Goal: Task Accomplishment & Management: Use online tool/utility

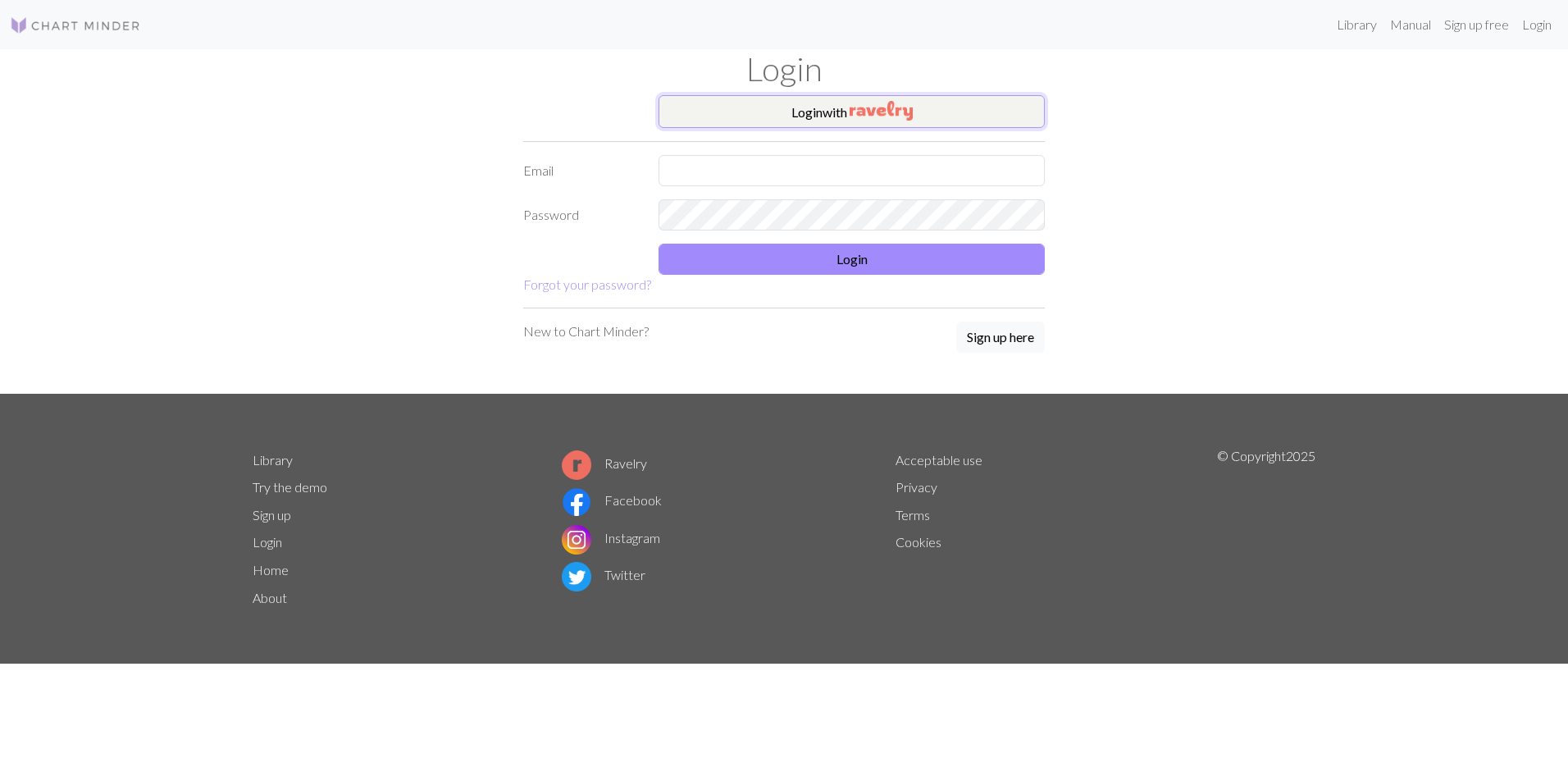
click at [888, 101] on img "button" at bounding box center [881, 111] width 63 height 20
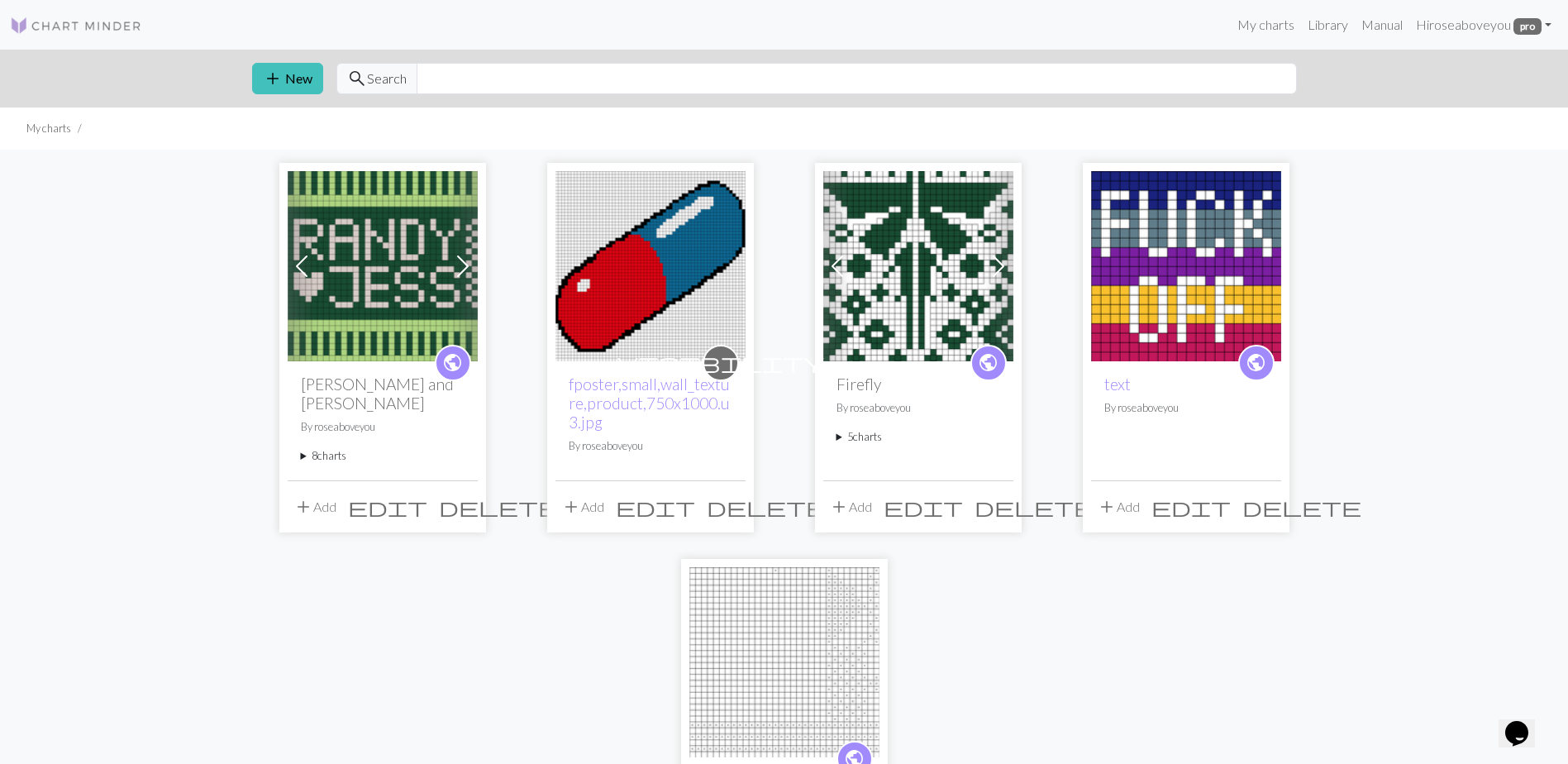
click at [387, 448] on summary "8 charts" at bounding box center [382, 456] width 163 height 16
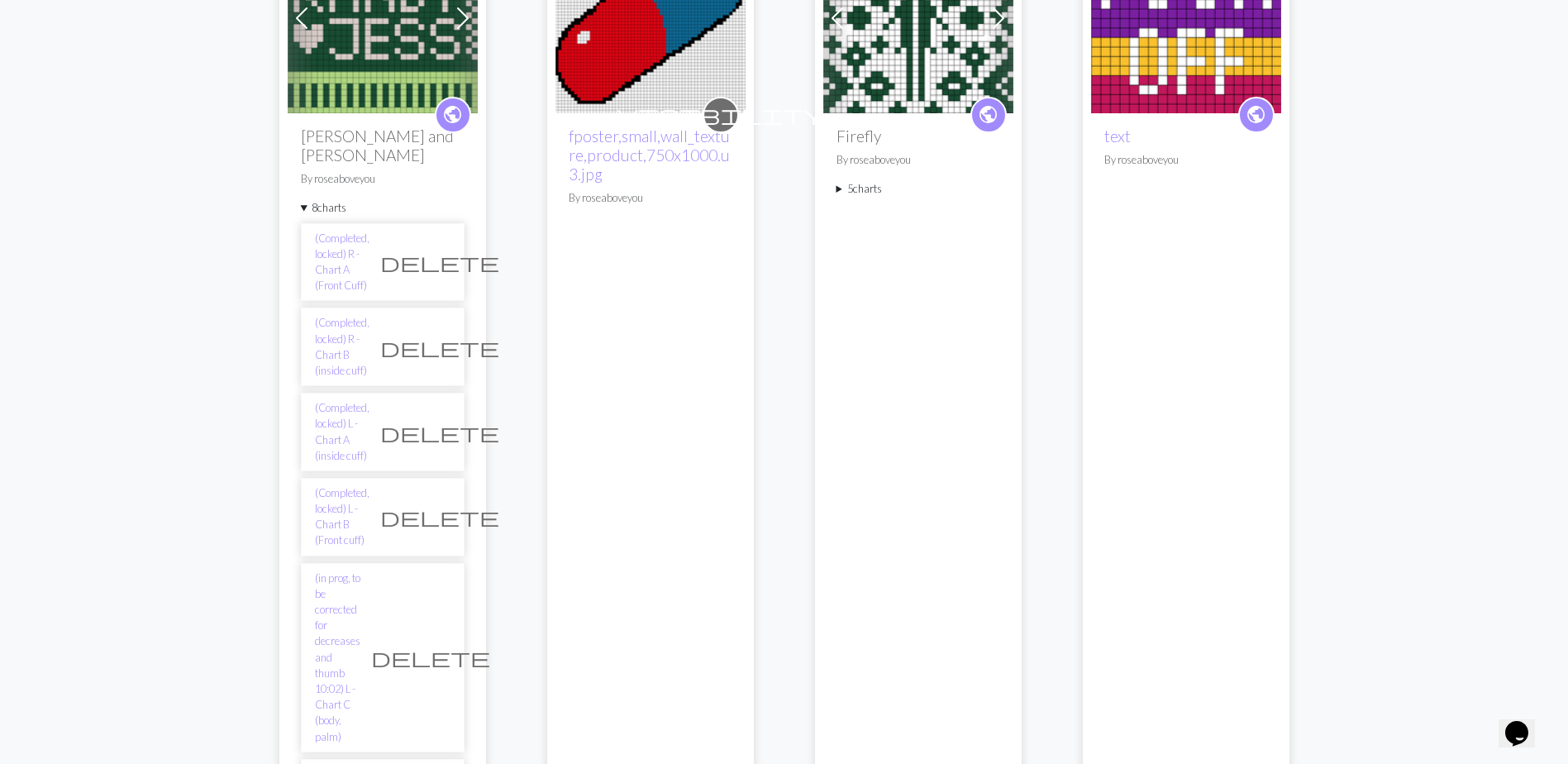
scroll to position [414, 0]
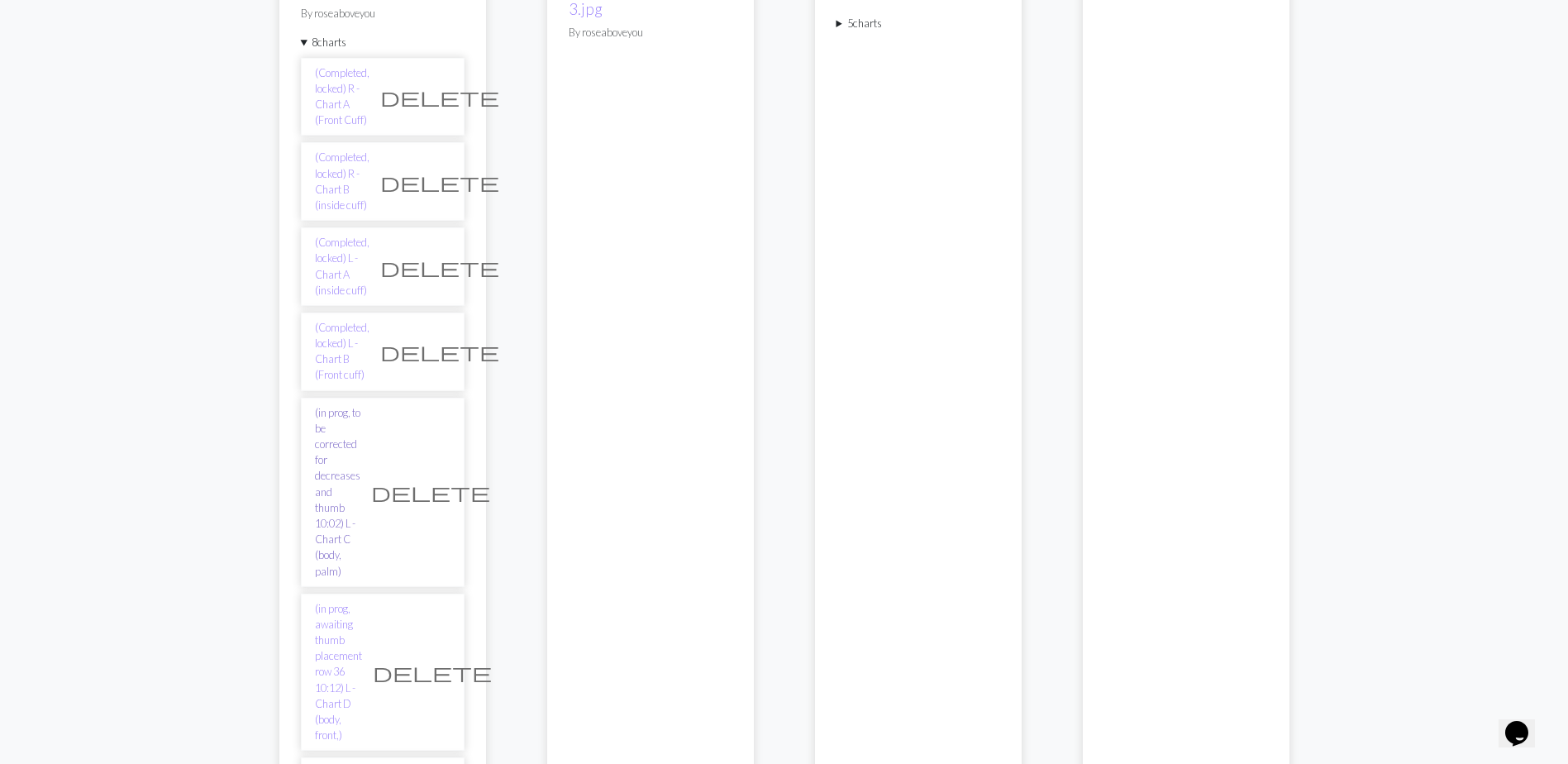
click at [360, 405] on link "(in prog, to be corrected for decreases and thumb 10:02) L - Chart C (body, pal…" at bounding box center [338, 492] width 46 height 174
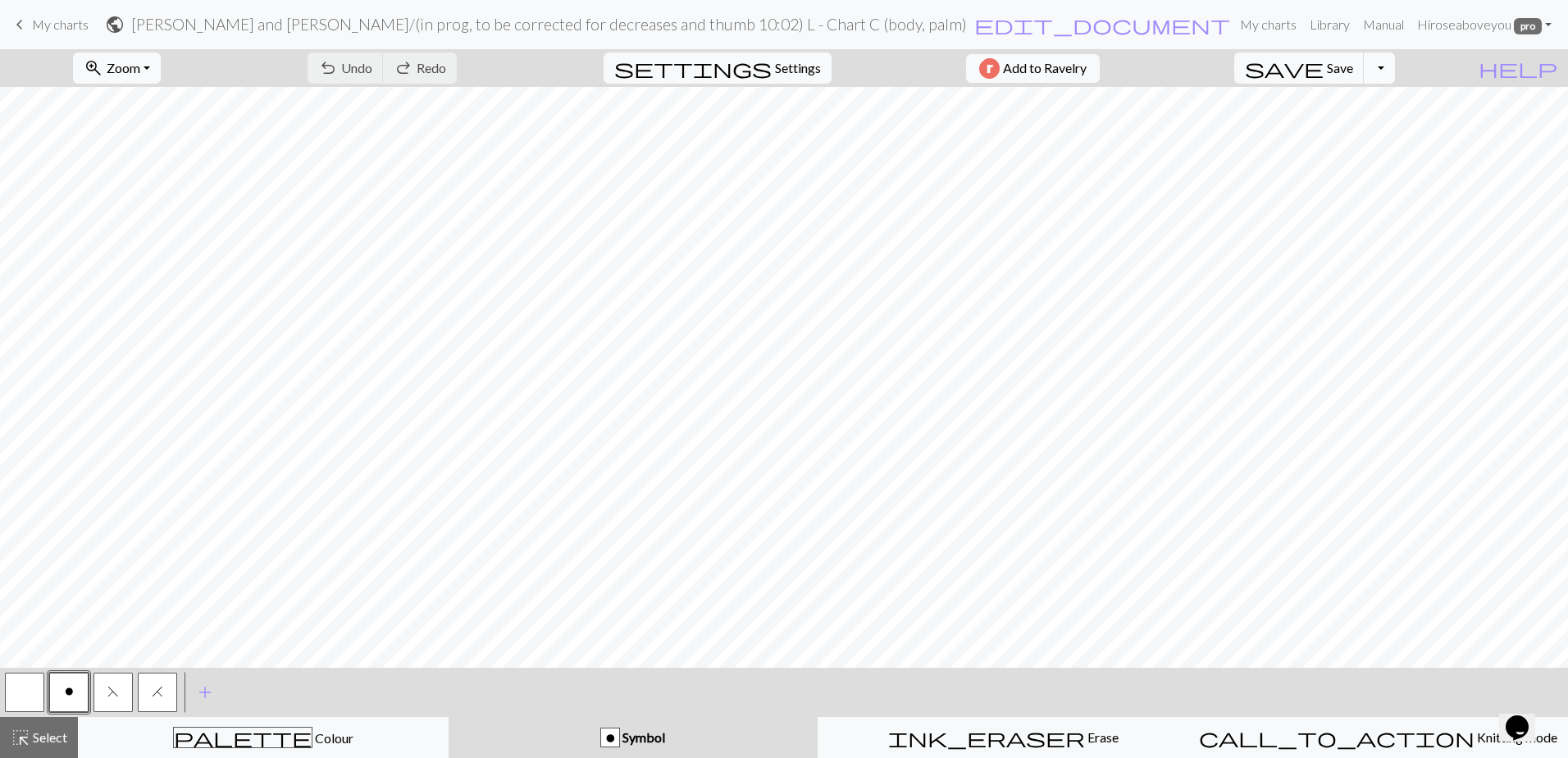
click at [1395, 64] on button "Toggle Dropdown" at bounding box center [1379, 68] width 31 height 31
click at [1364, 127] on button "save_alt Download" at bounding box center [1259, 130] width 271 height 27
click at [1082, 68] on span "Add to Ravelry" at bounding box center [1044, 68] width 83 height 21
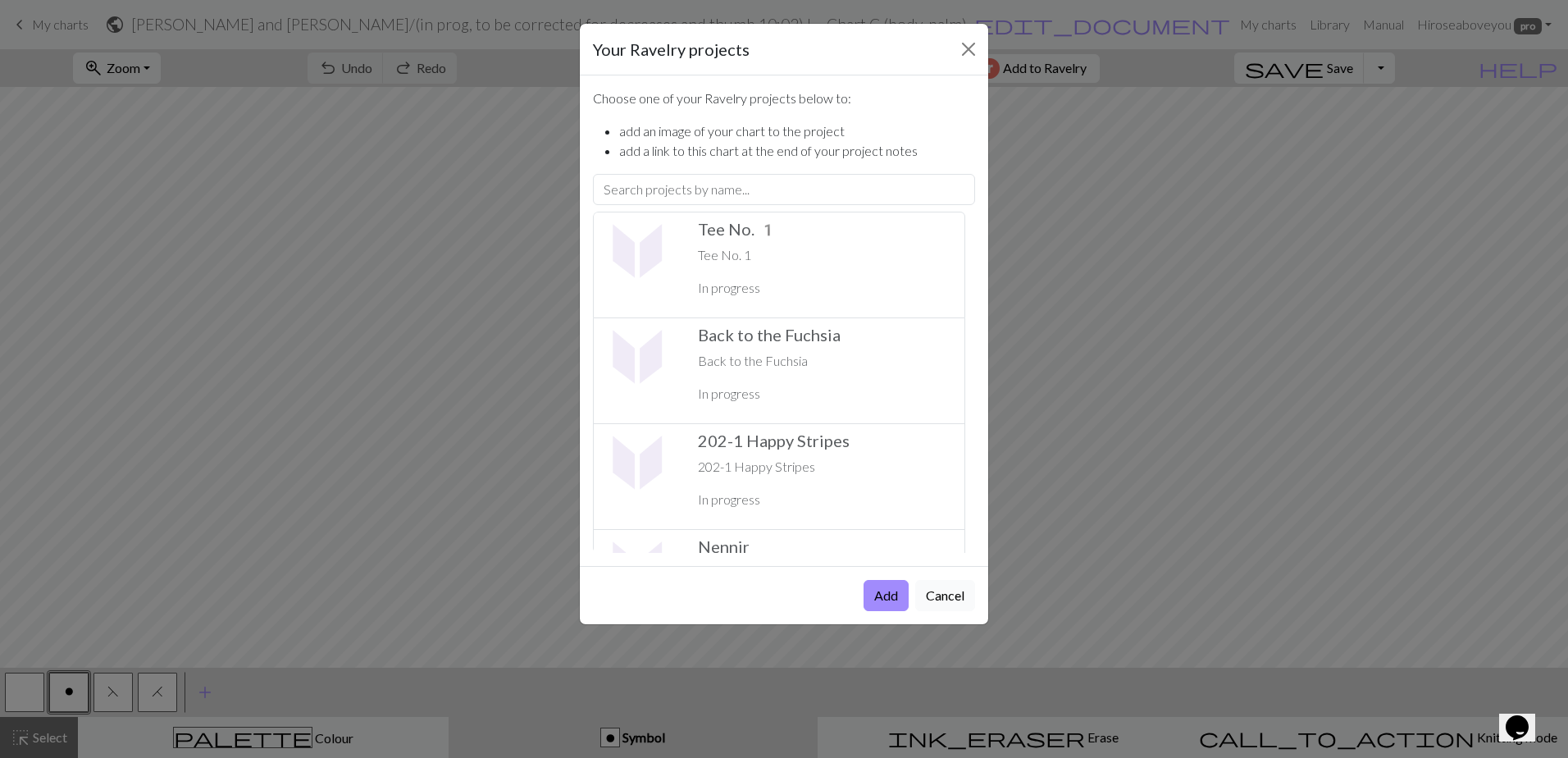
click at [971, 589] on button "Cancel" at bounding box center [945, 595] width 60 height 31
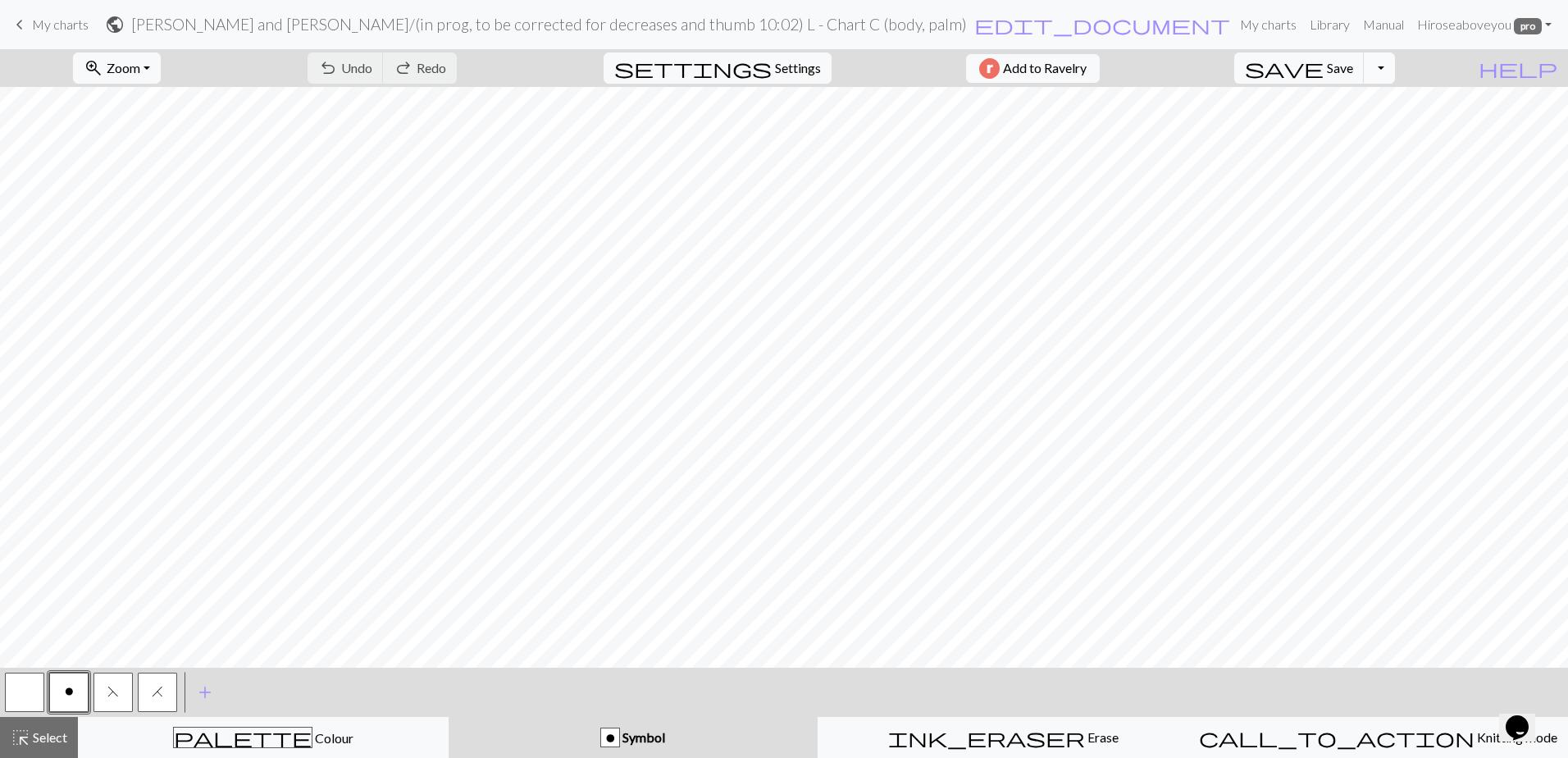
click at [1395, 64] on button "Toggle Dropdown" at bounding box center [1379, 68] width 31 height 31
click at [1383, 124] on button "save_alt Download" at bounding box center [1259, 130] width 271 height 27
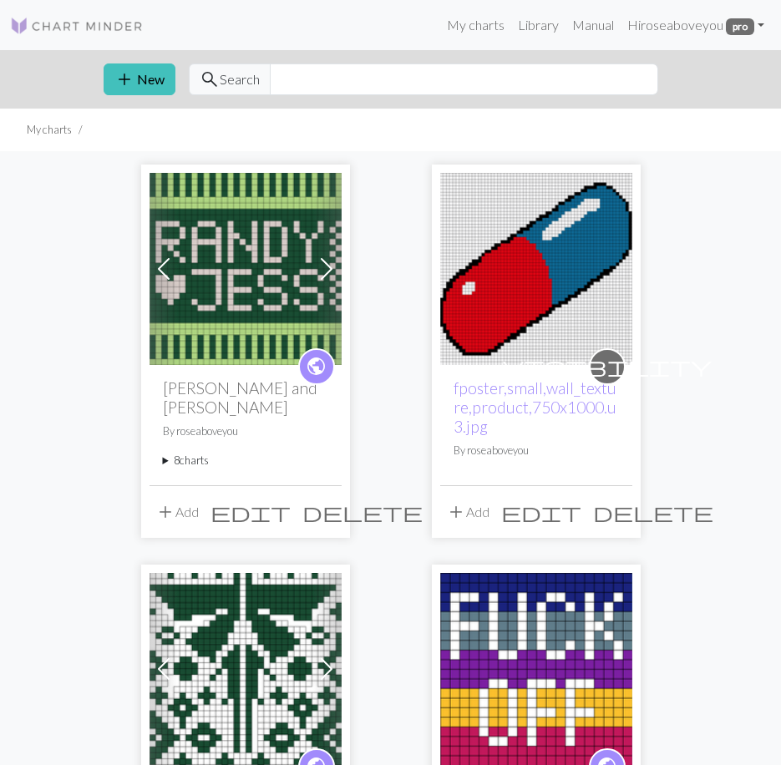
click at [215, 453] on summary "8 charts" at bounding box center [245, 461] width 165 height 16
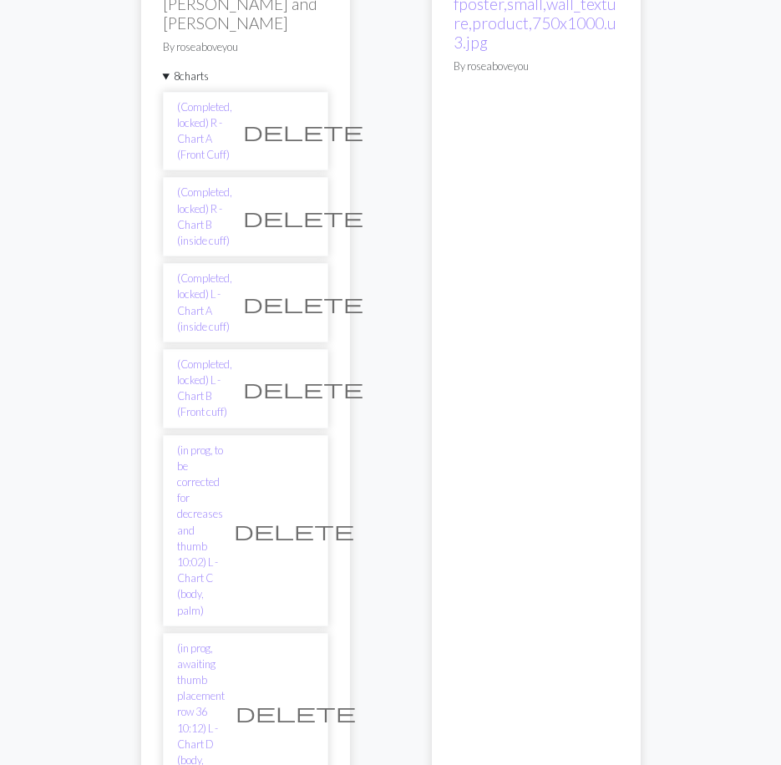
scroll to position [418, 0]
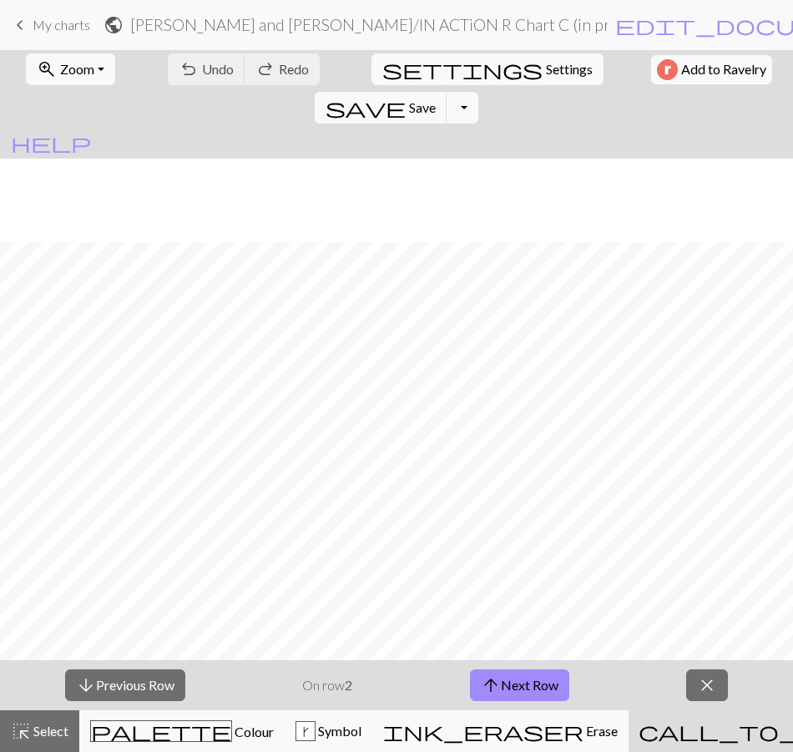
scroll to position [919, 0]
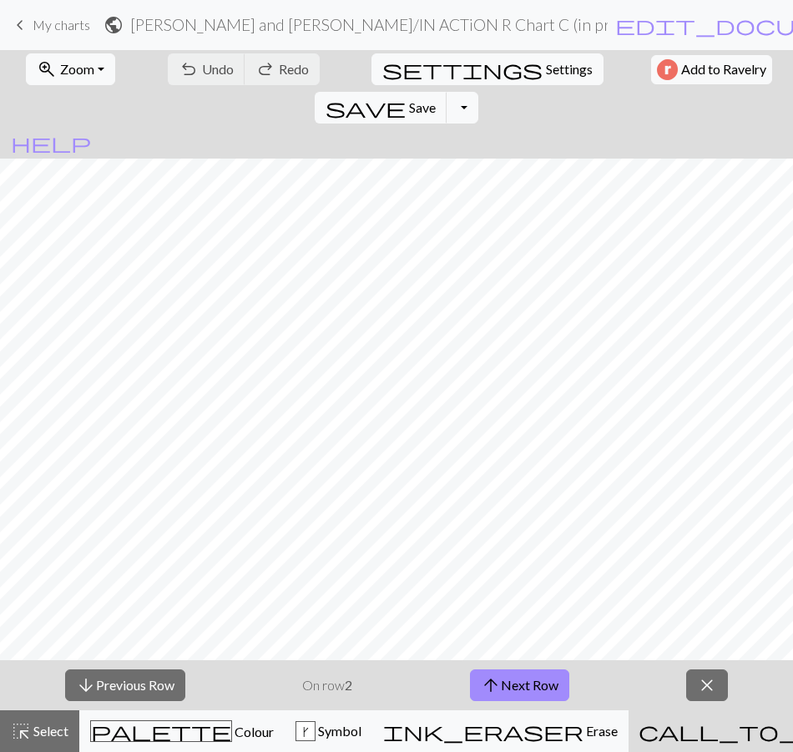
click at [60, 23] on span "My charts" at bounding box center [62, 25] width 58 height 16
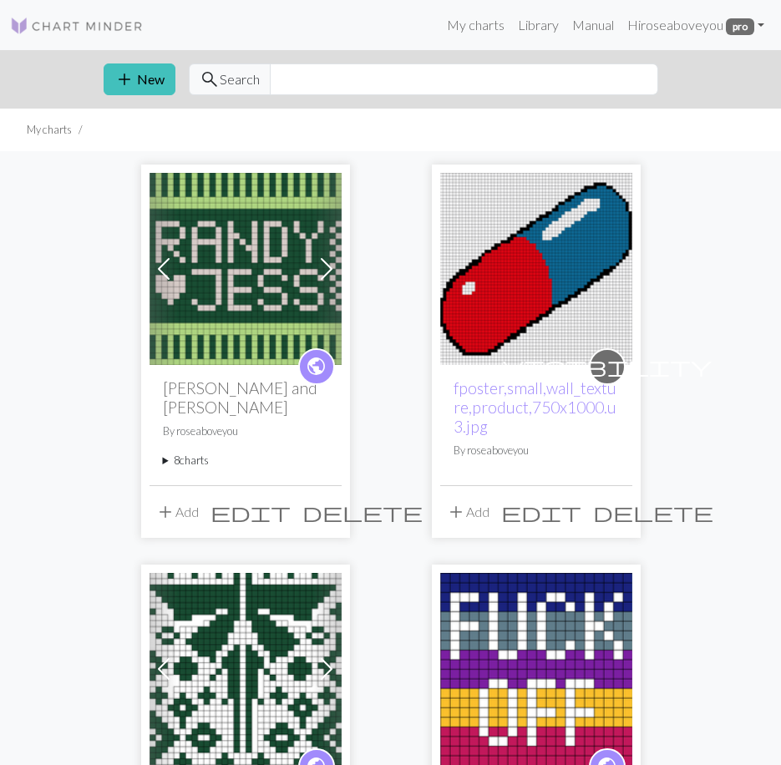
click at [185, 453] on summary "8 charts" at bounding box center [245, 461] width 165 height 16
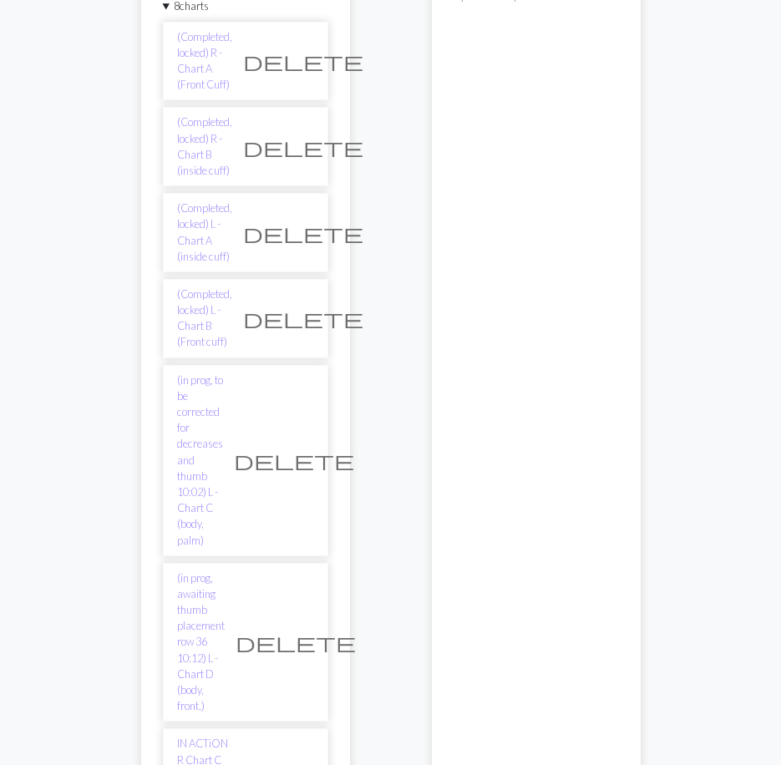
scroll to position [585, 0]
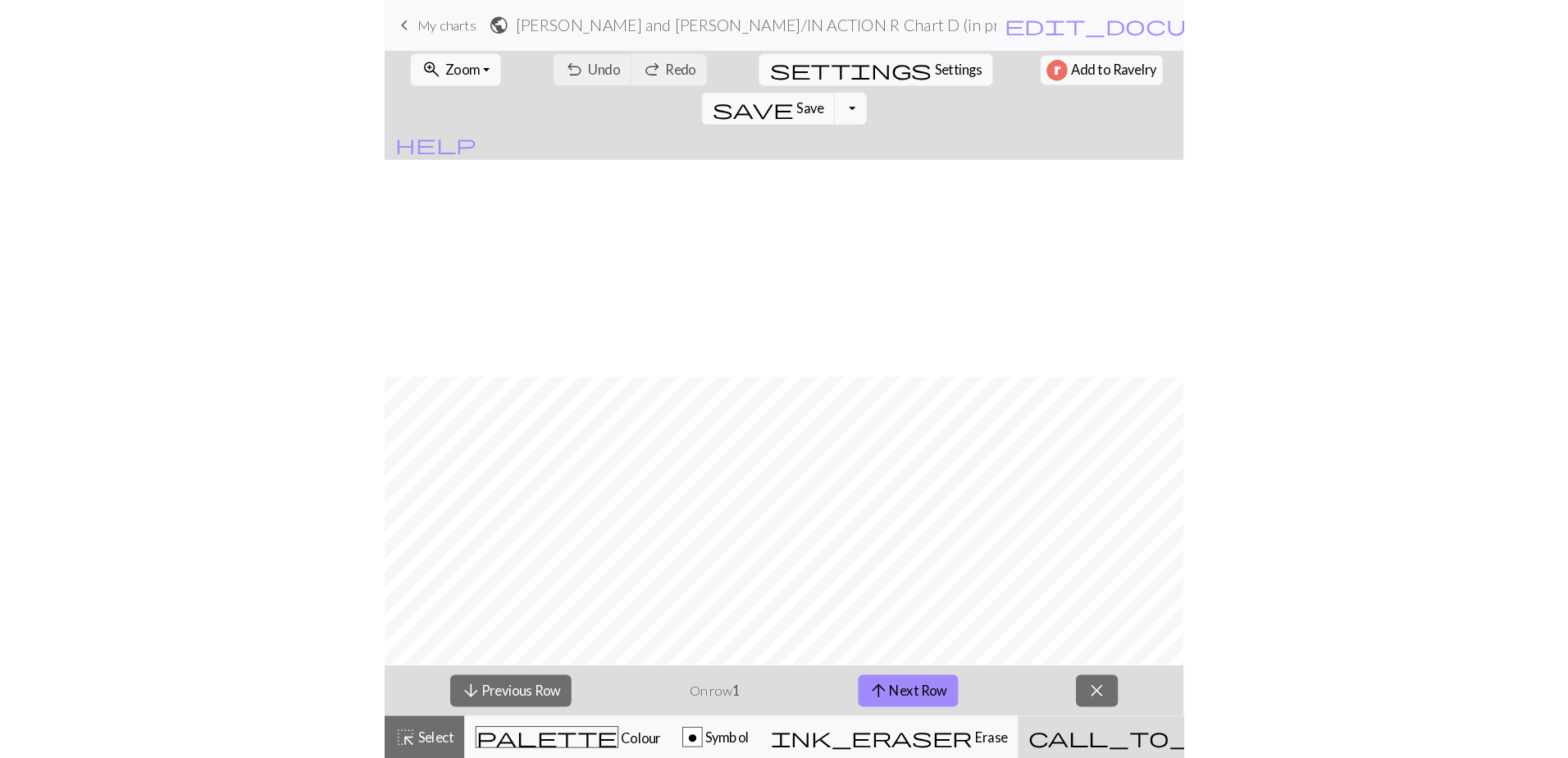
scroll to position [951, 0]
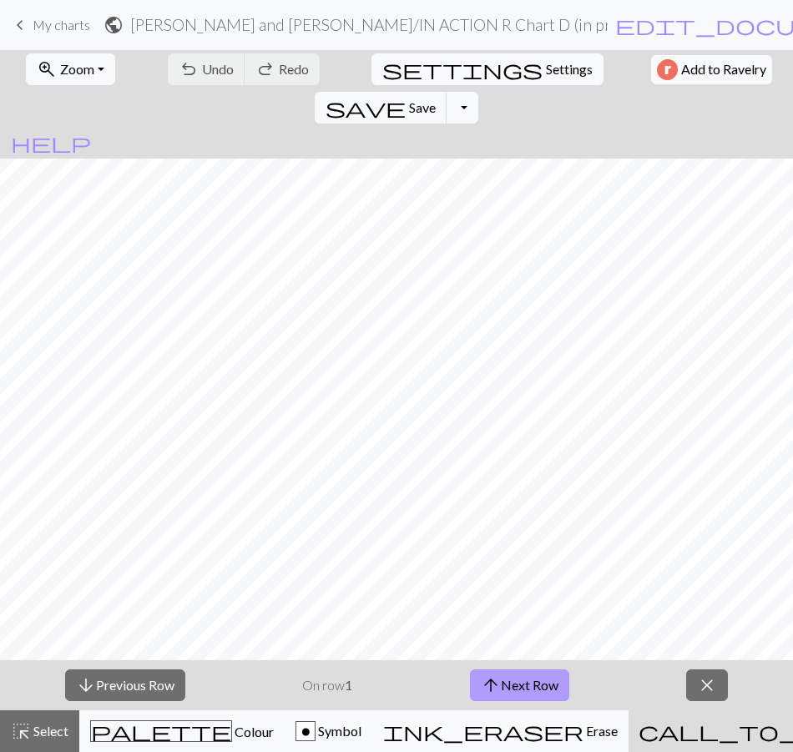
click at [512, 681] on button "arrow_upward Next Row" at bounding box center [519, 686] width 99 height 32
click at [107, 686] on button "arrow_downward Previous Row" at bounding box center [125, 686] width 120 height 32
click at [496, 697] on button "arrow_upward Next Row" at bounding box center [519, 686] width 99 height 32
click at [502, 682] on button "arrow_upward Next Row" at bounding box center [519, 686] width 99 height 32
click at [509, 681] on button "arrow_upward Next Row" at bounding box center [519, 686] width 99 height 32
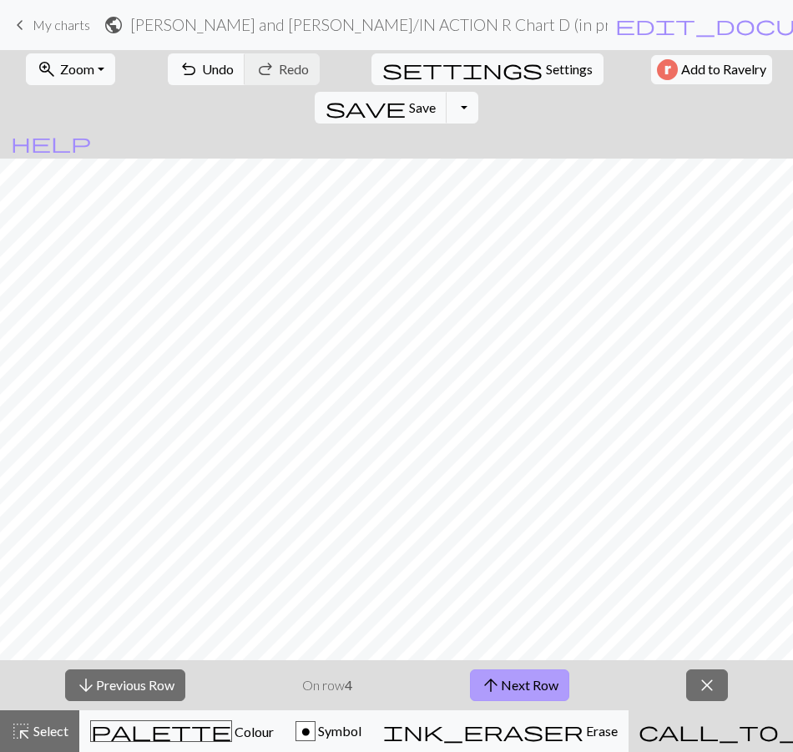
click at [514, 683] on button "arrow_upward Next Row" at bounding box center [519, 686] width 99 height 32
click at [513, 682] on button "arrow_upward Next Row" at bounding box center [519, 686] width 99 height 32
click at [497, 684] on span "arrow_upward" at bounding box center [491, 685] width 20 height 23
click at [503, 681] on button "arrow_upward Next Row" at bounding box center [519, 686] width 99 height 32
click at [548, 674] on button "arrow_upward Next Row" at bounding box center [519, 686] width 99 height 32
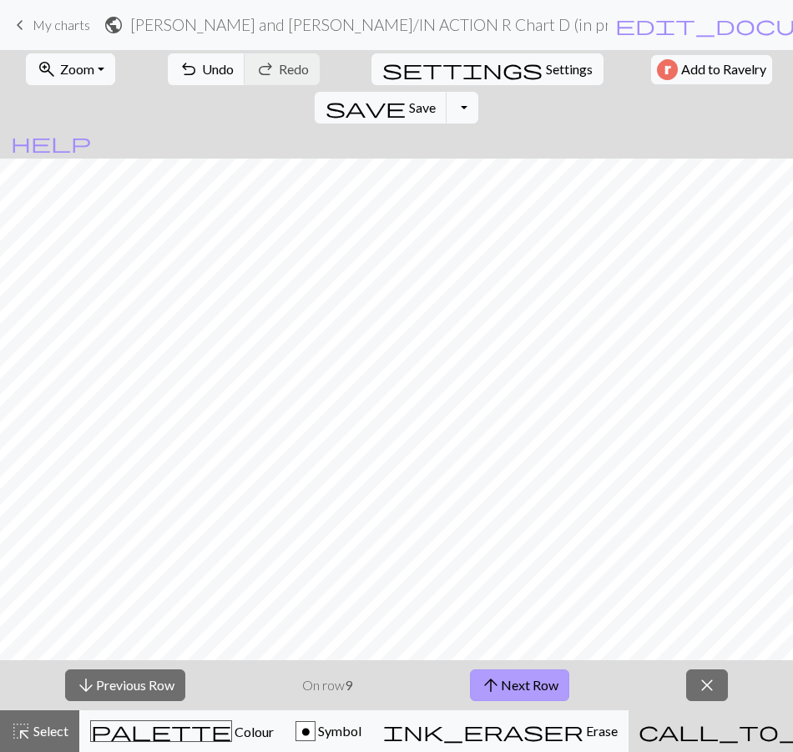
click at [514, 687] on button "arrow_upward Next Row" at bounding box center [519, 686] width 99 height 32
click at [551, 688] on button "arrow_upward Next Row" at bounding box center [522, 686] width 99 height 32
click at [539, 682] on button "arrow_upward Next Row" at bounding box center [522, 686] width 99 height 32
click at [473, 670] on button "arrow_upward Next Row" at bounding box center [522, 686] width 99 height 32
click at [124, 686] on button "arrow_downward Previous Row" at bounding box center [124, 686] width 120 height 32
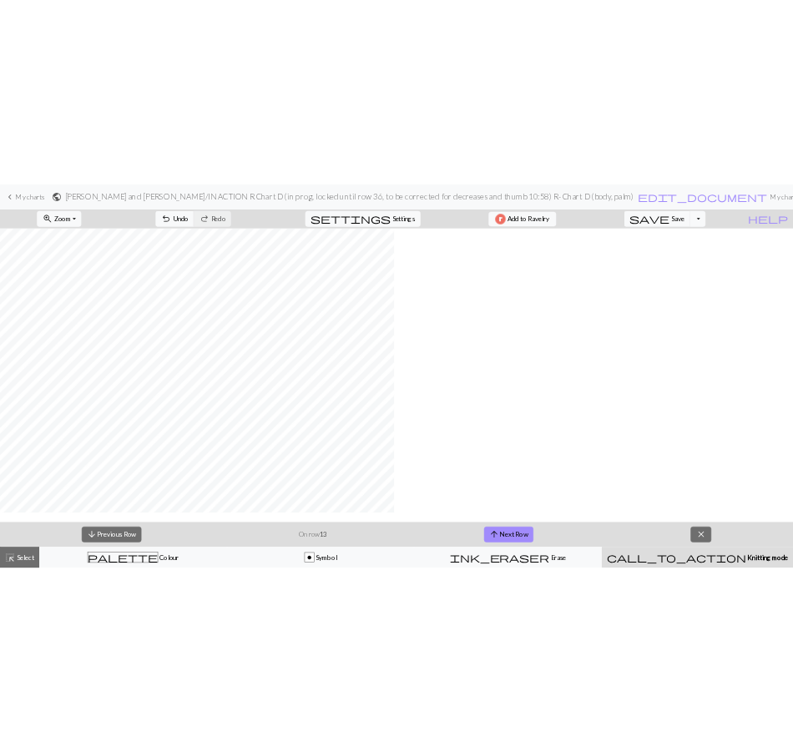
scroll to position [937, 0]
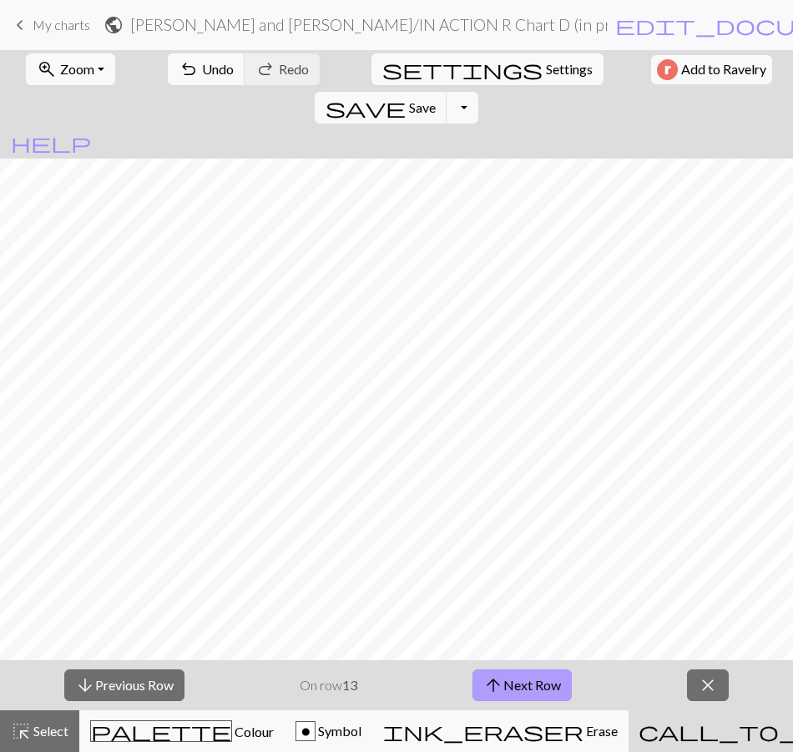
click at [540, 683] on button "arrow_upward Next Row" at bounding box center [522, 686] width 99 height 32
click at [553, 678] on button "arrow_upward Next Row" at bounding box center [522, 686] width 99 height 32
click at [543, 698] on button "arrow_upward Next Row" at bounding box center [522, 686] width 99 height 32
click at [530, 686] on button "arrow_upward Next Row" at bounding box center [522, 686] width 99 height 32
click at [386, 702] on div "arrow_downward Previous Row On row 17 arrow_upward Next Row close" at bounding box center [396, 686] width 793 height 50
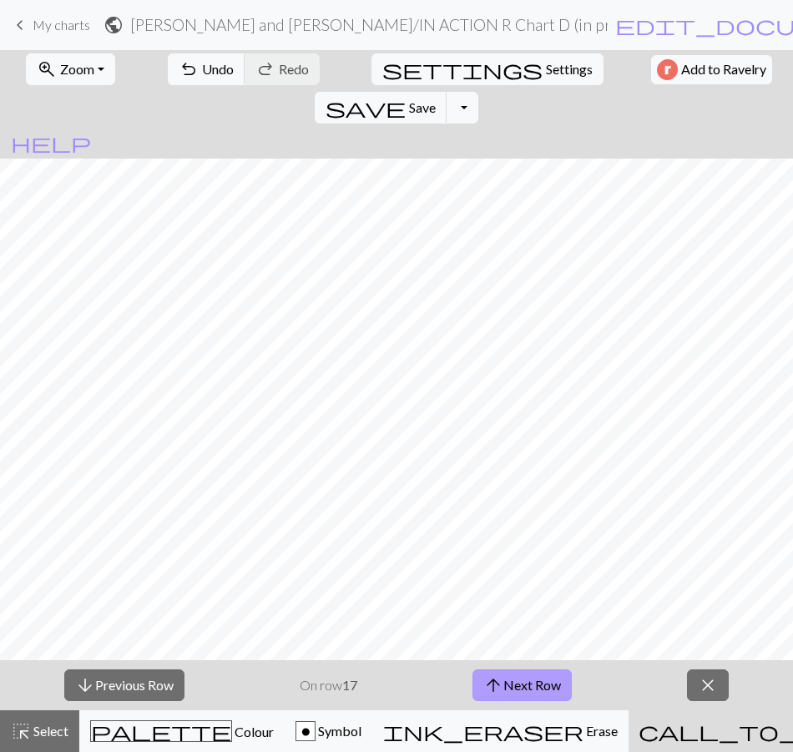
click at [488, 687] on span "arrow_upward" at bounding box center [494, 685] width 20 height 23
click at [524, 679] on button "arrow_upward Next Row" at bounding box center [522, 686] width 99 height 32
drag, startPoint x: 524, startPoint y: 690, endPoint x: 505, endPoint y: 683, distance: 20.3
click at [524, 690] on button "arrow_upward Next Row" at bounding box center [522, 686] width 99 height 32
click at [521, 689] on button "arrow_upward Next Row" at bounding box center [522, 686] width 99 height 32
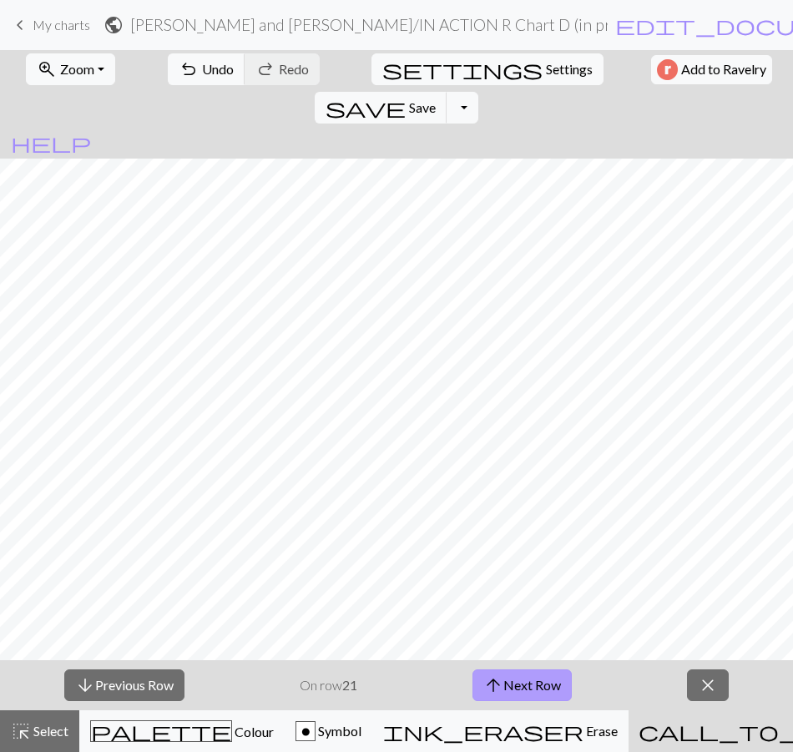
click at [541, 680] on button "arrow_upward Next Row" at bounding box center [522, 686] width 99 height 32
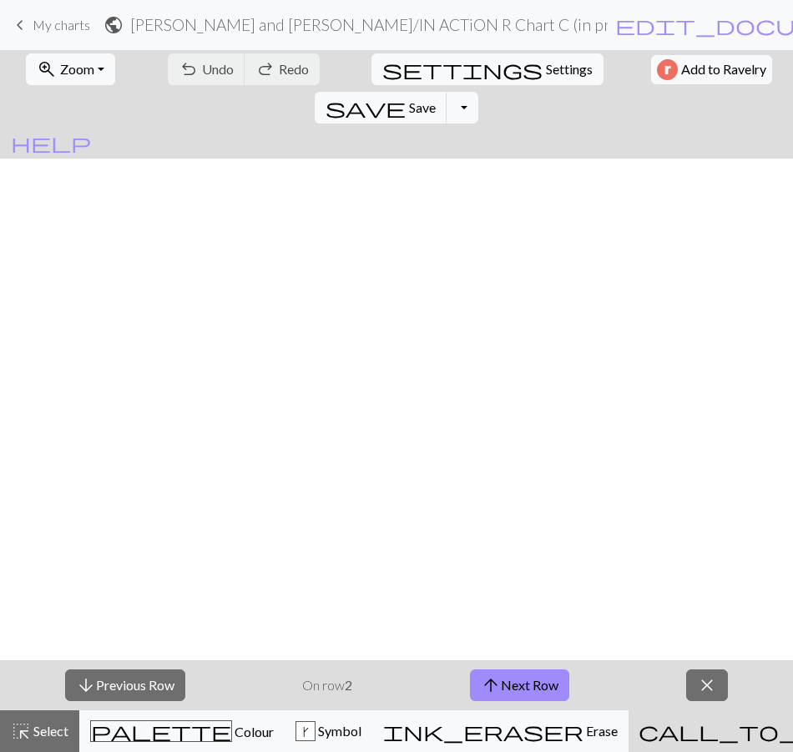
scroll to position [919, 0]
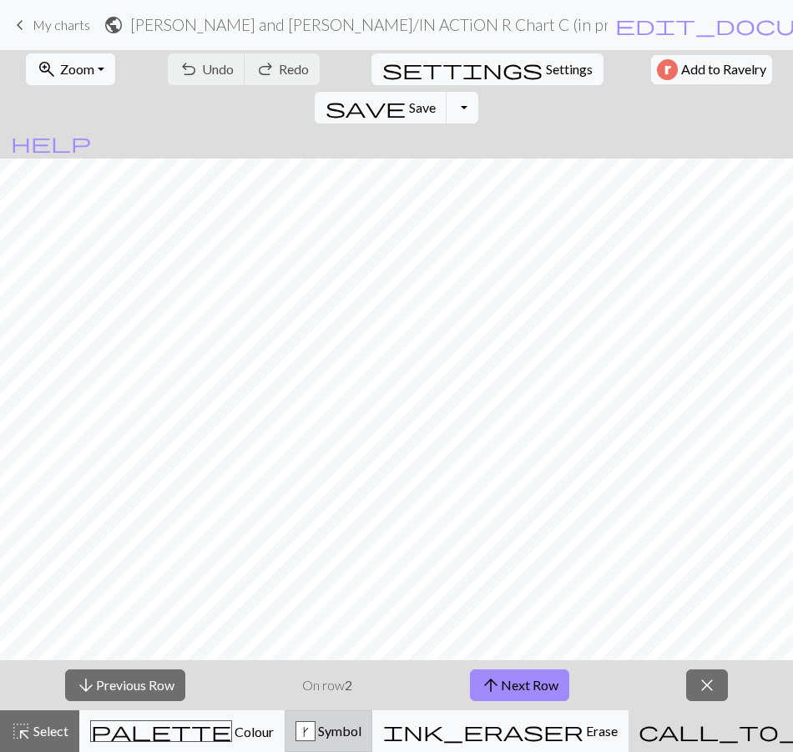
drag, startPoint x: 356, startPoint y: 732, endPoint x: 556, endPoint y: 727, distance: 200.5
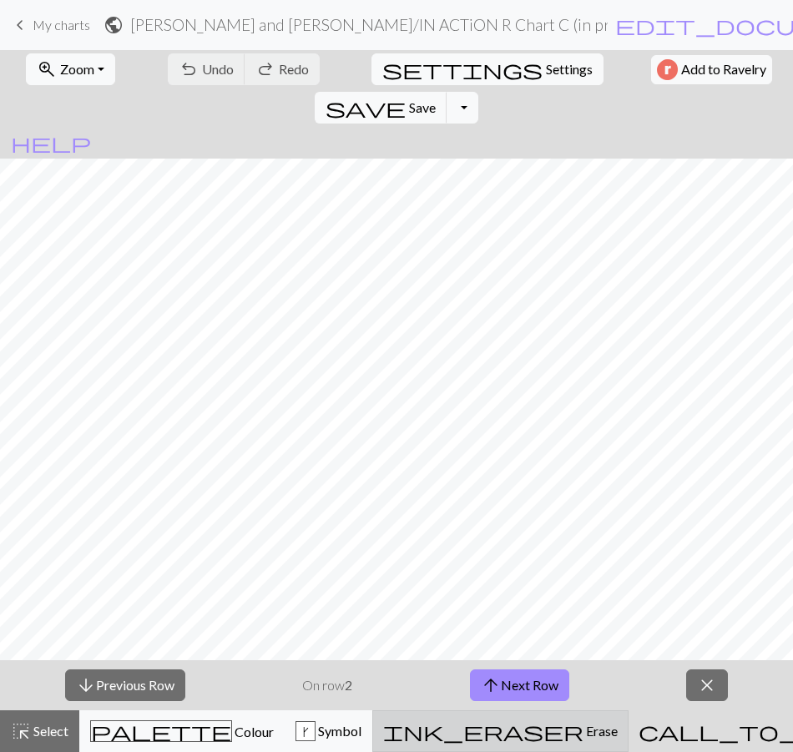
click at [357, 732] on span "Symbol" at bounding box center [339, 731] width 46 height 16
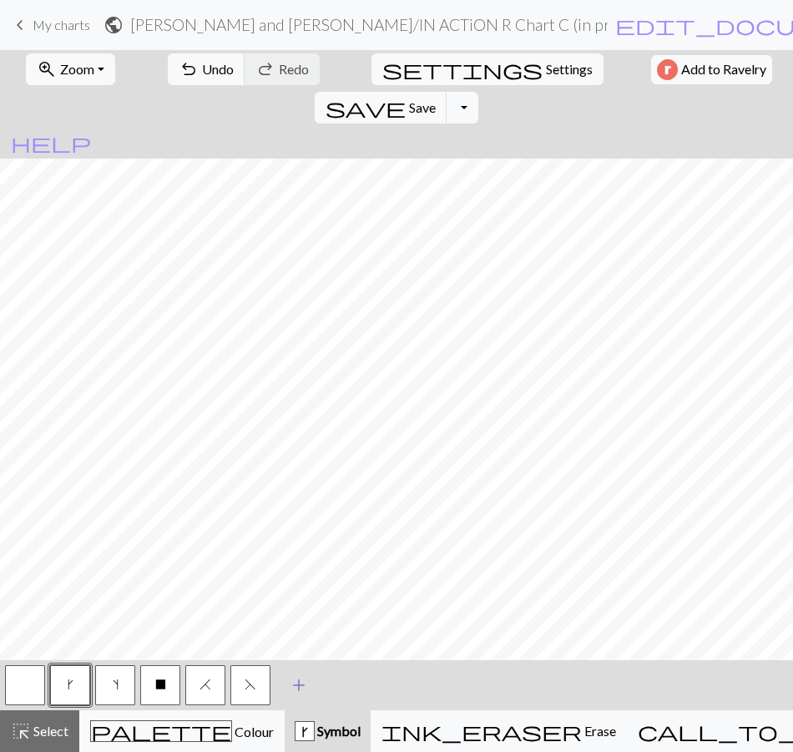
click at [295, 686] on span "add" at bounding box center [299, 685] width 20 height 23
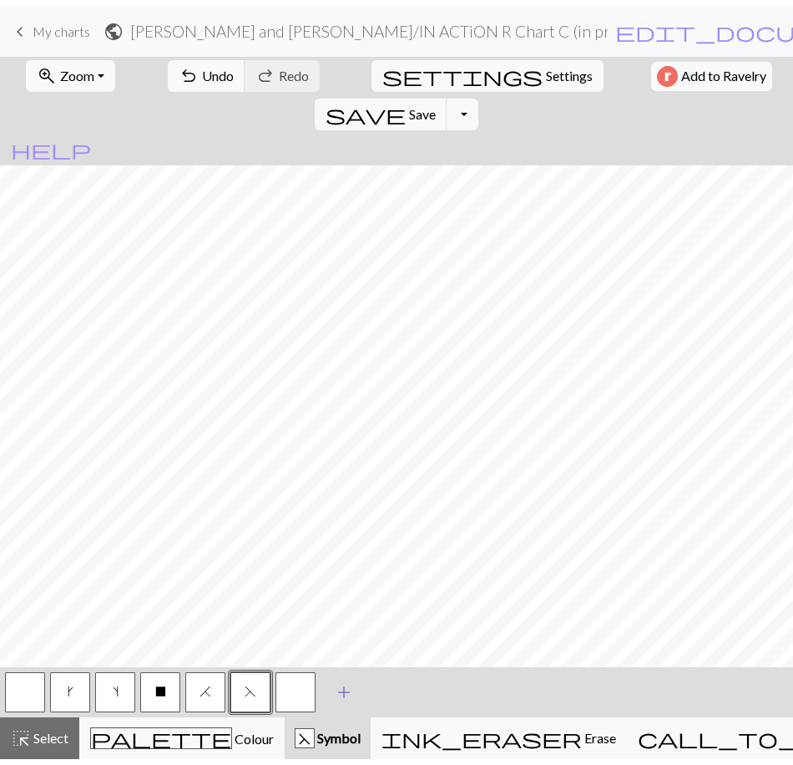
scroll to position [906, 0]
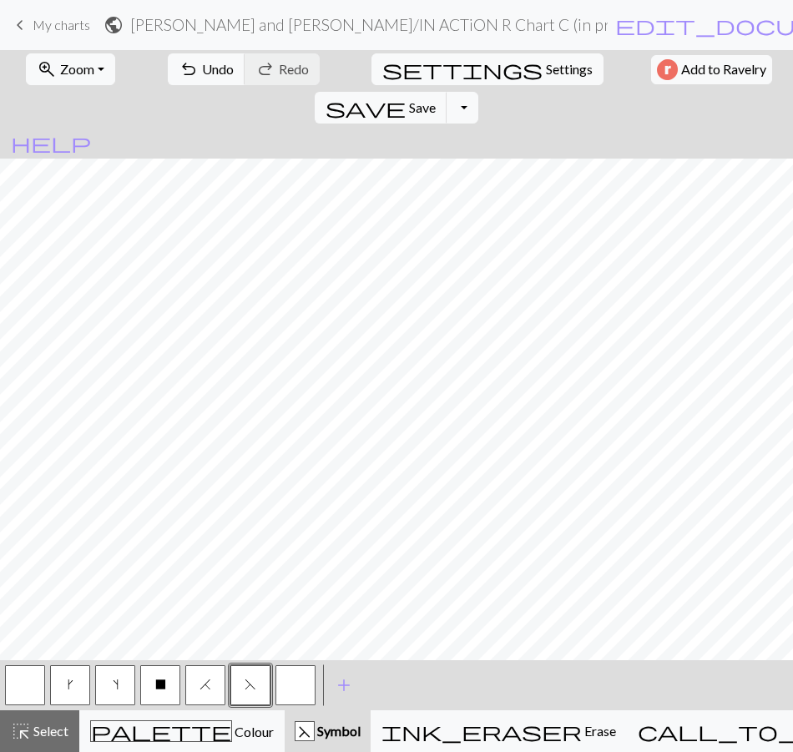
click at [295, 688] on button "button" at bounding box center [296, 686] width 40 height 40
click at [297, 689] on button "button" at bounding box center [296, 686] width 40 height 40
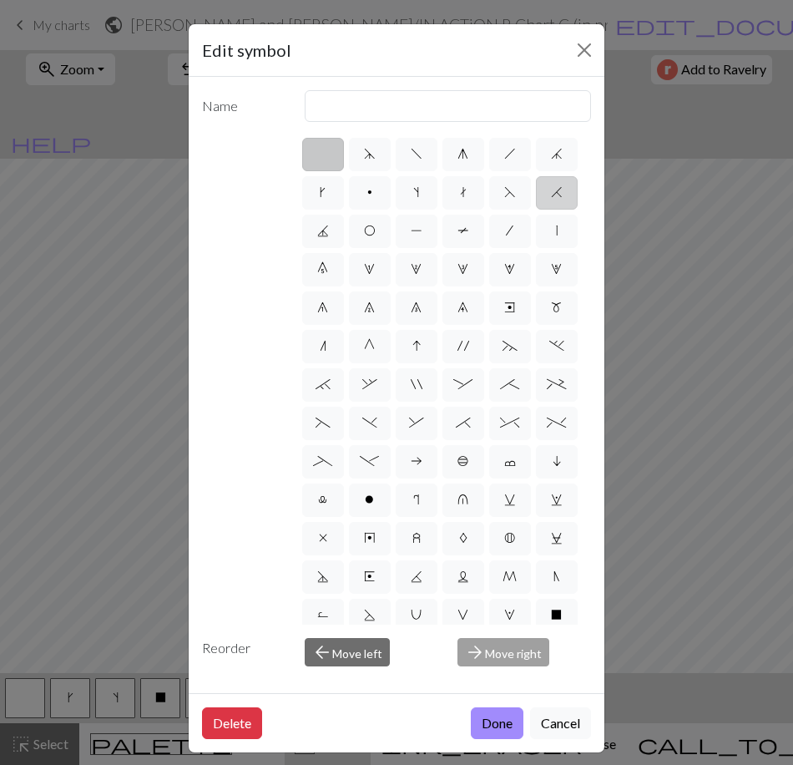
click at [536, 210] on label "H" at bounding box center [557, 192] width 42 height 33
click at [551, 193] on input "H" at bounding box center [556, 187] width 11 height 11
radio input "true"
type input "k2tog"
click at [344, 231] on label "J" at bounding box center [323, 231] width 42 height 33
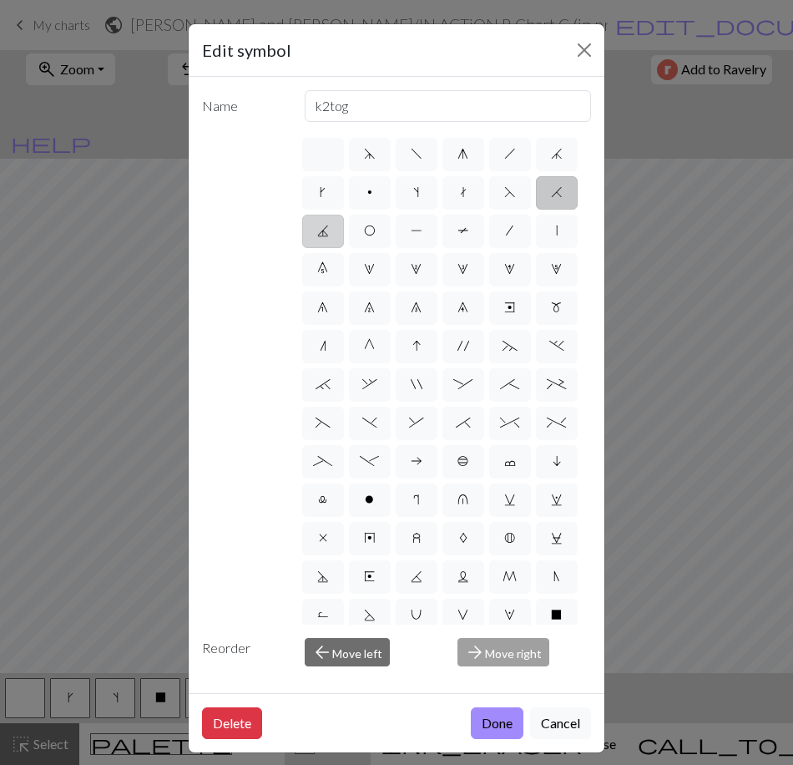
click at [328, 231] on input "J" at bounding box center [322, 225] width 11 height 11
radio input "true"
type input "p3tog"
click at [391, 235] on label "O" at bounding box center [370, 231] width 42 height 33
click at [375, 231] on input "O" at bounding box center [369, 225] width 11 height 11
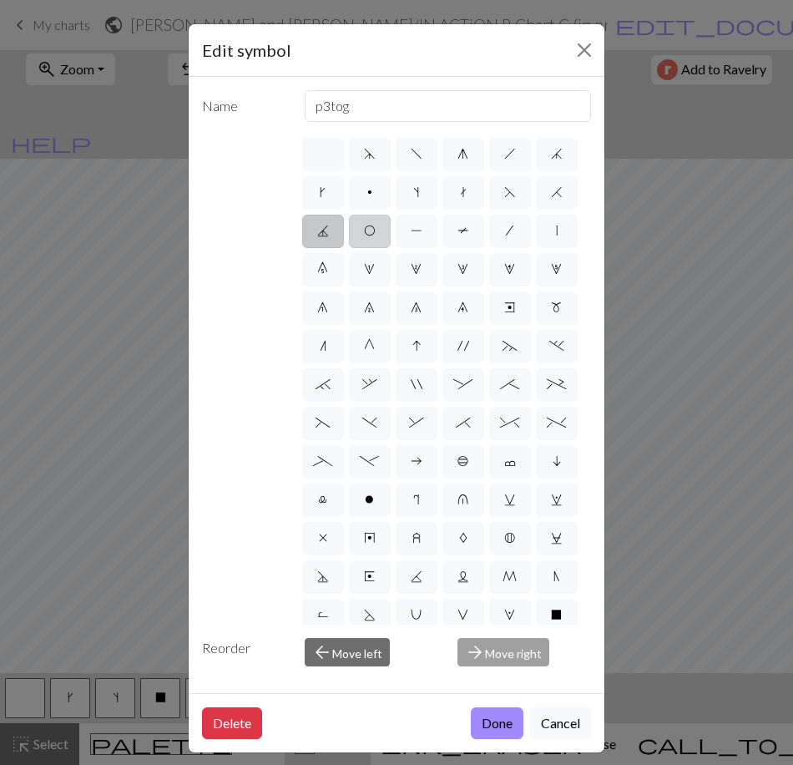
radio input "true"
type input "yo"
click at [438, 233] on label "P" at bounding box center [417, 231] width 42 height 33
click at [422, 231] on input "P" at bounding box center [416, 225] width 11 height 11
radio input "true"
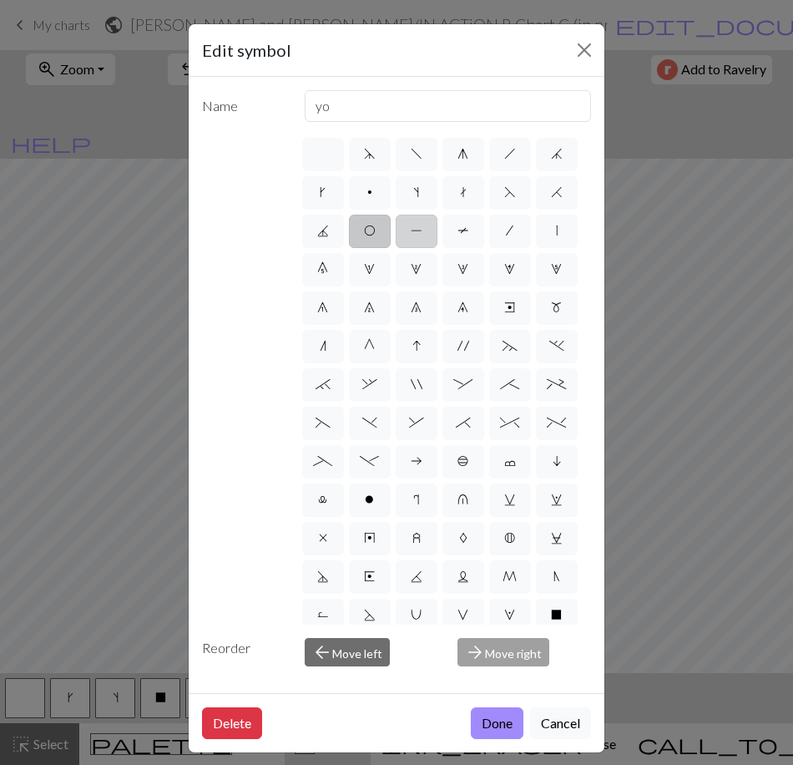
type input "purl"
click at [467, 194] on span "t" at bounding box center [463, 191] width 7 height 13
click at [471, 193] on input "t" at bounding box center [465, 187] width 11 height 11
radio input "true"
type input "ktbl"
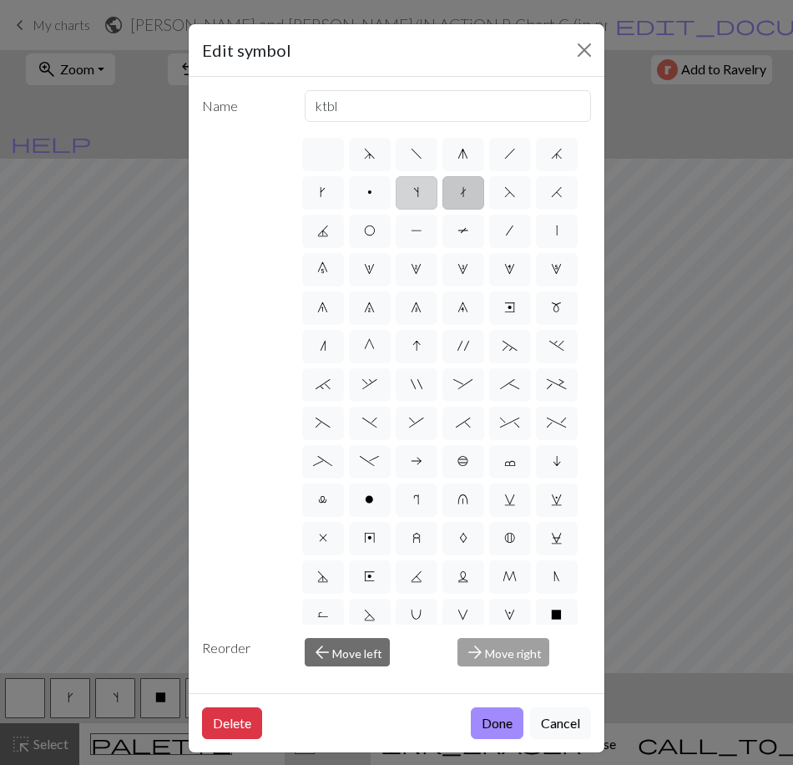
click at [438, 192] on label "s" at bounding box center [417, 192] width 42 height 33
click at [424, 192] on input "s" at bounding box center [418, 187] width 11 height 11
radio input "true"
type input "increase one left leaning"
click at [344, 190] on label "k" at bounding box center [323, 192] width 42 height 33
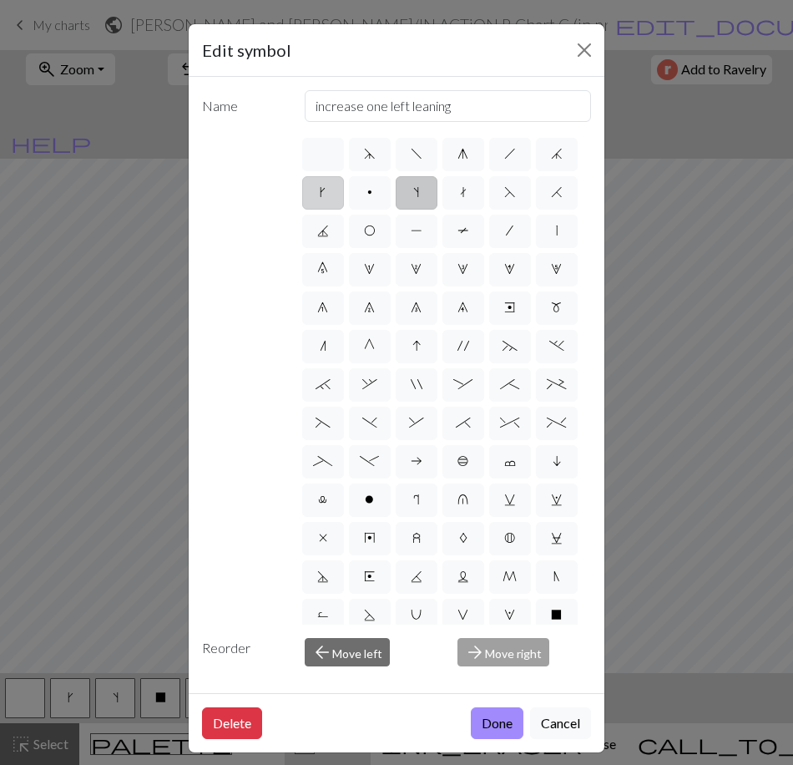
click at [331, 190] on input "k" at bounding box center [325, 187] width 11 height 11
radio input "true"
type input "right leaning increase"
click at [484, 722] on button "Done" at bounding box center [497, 723] width 53 height 32
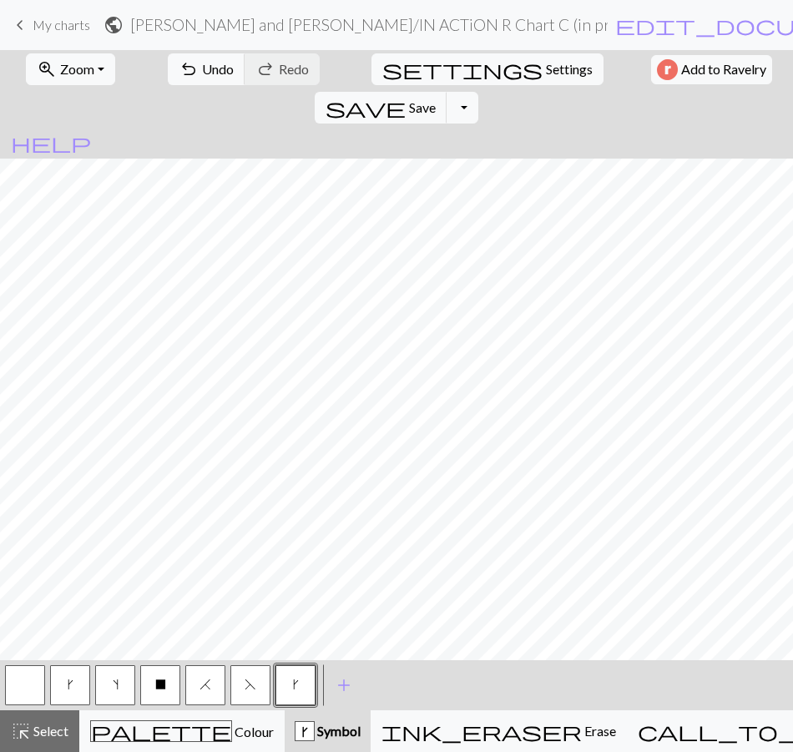
click at [23, 690] on button "button" at bounding box center [25, 686] width 40 height 40
click at [111, 686] on button "s" at bounding box center [115, 686] width 40 height 40
drag, startPoint x: 42, startPoint y: 687, endPoint x: 78, endPoint y: 651, distance: 51.4
click at [41, 687] on button "button" at bounding box center [25, 686] width 40 height 40
click at [535, 24] on h2 "Randy and Jess / IN ACTiON R Chart C (in prog, locked and symmetrical until row…" at bounding box center [369, 24] width 478 height 19
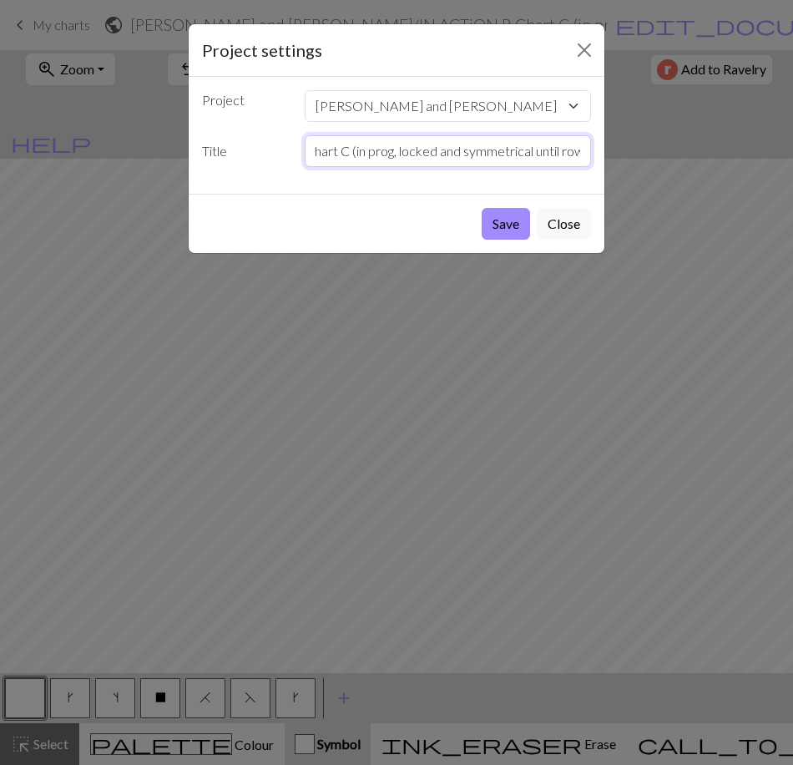
scroll to position [0, 394]
drag, startPoint x: 501, startPoint y: 155, endPoint x: 564, endPoint y: 147, distance: 63.1
click at [588, 148] on input "IN ACTiON R Chart C (in prog, locked and symmetrical until row 36, move outline…" at bounding box center [448, 151] width 287 height 32
type input "IN ACTiON R Chart C (in prog, locked and symmetrical until row 36, move outline…"
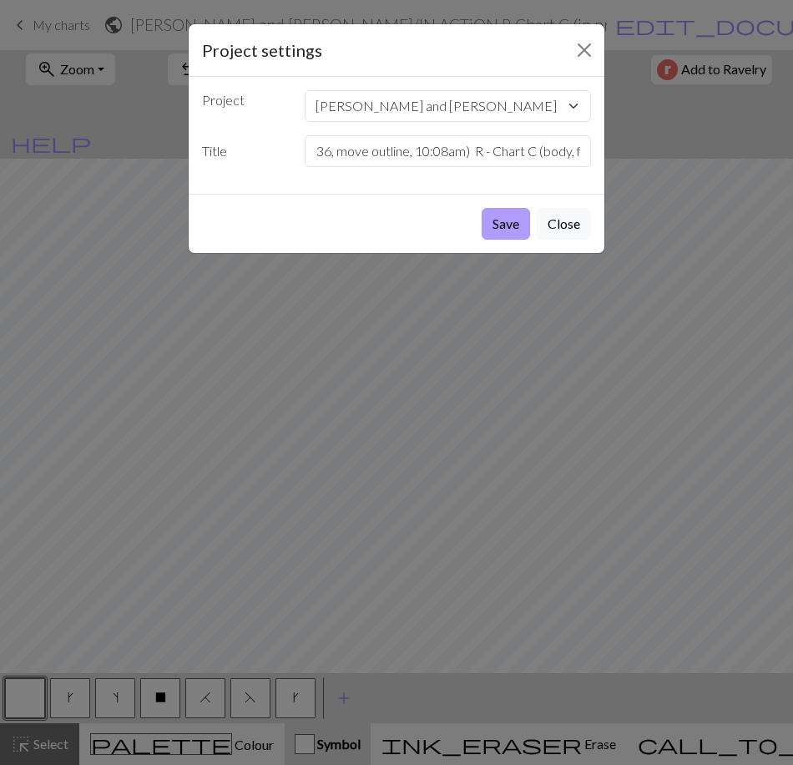
click at [486, 221] on button "Save" at bounding box center [506, 224] width 48 height 32
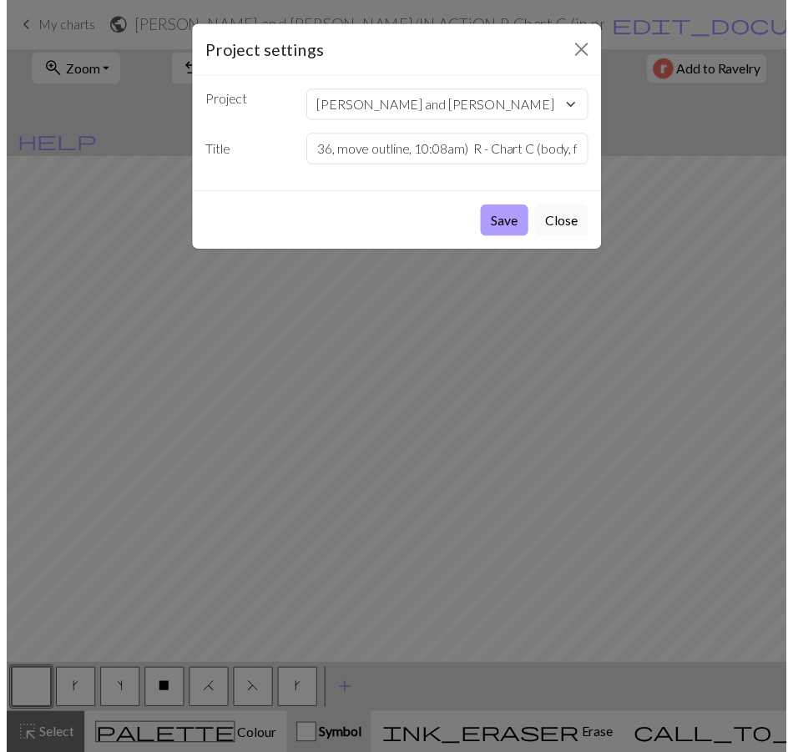
scroll to position [0, 0]
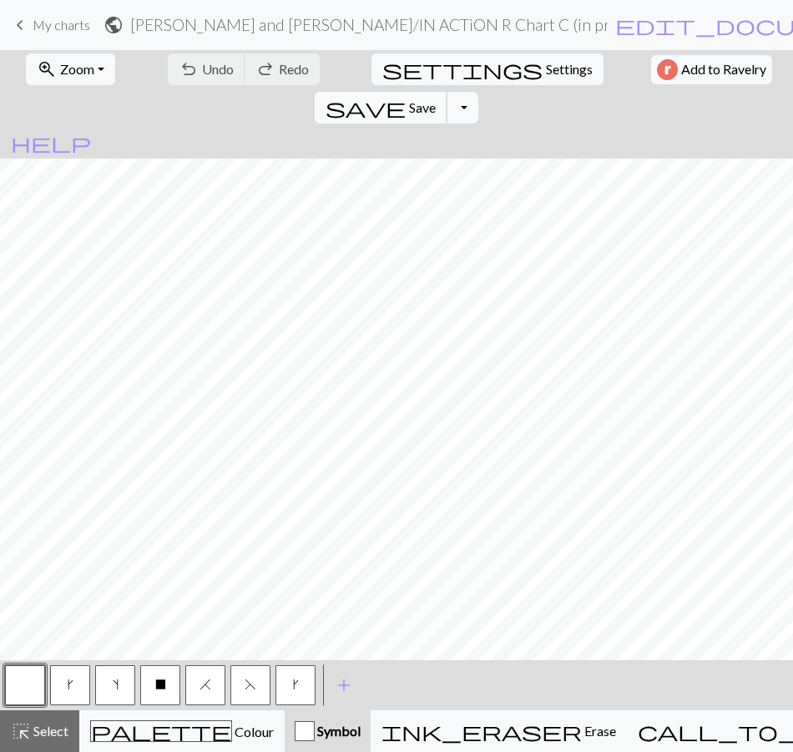
click at [436, 99] on span "Save" at bounding box center [422, 107] width 27 height 16
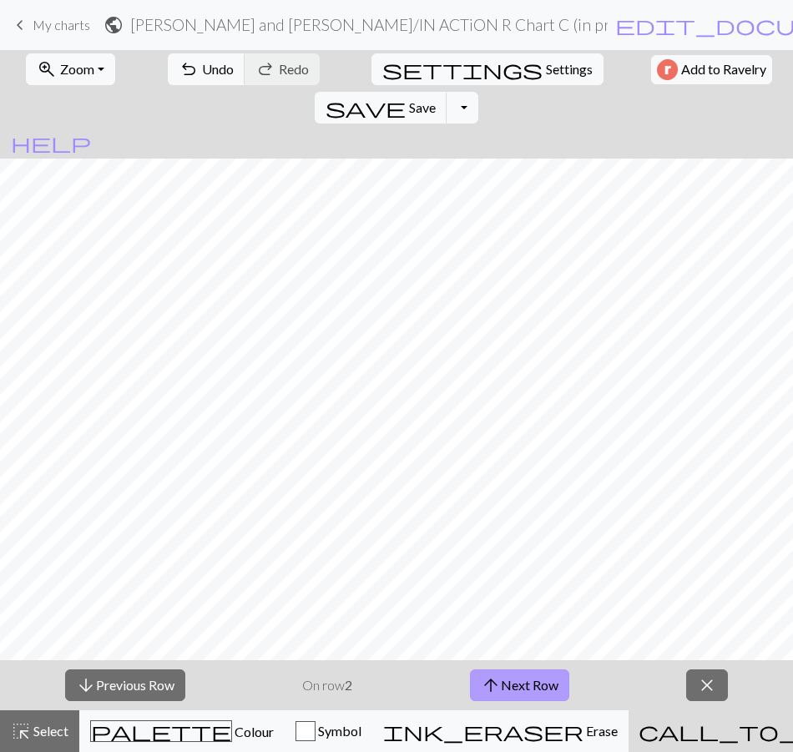
click at [562, 687] on button "arrow_upward Next Row" at bounding box center [519, 686] width 99 height 32
click at [514, 671] on button "arrow_upward Next Row" at bounding box center [519, 686] width 99 height 32
click at [515, 682] on button "arrow_upward Next Row" at bounding box center [519, 686] width 99 height 32
click at [490, 680] on span "arrow_upward" at bounding box center [491, 685] width 20 height 23
click at [544, 679] on button "arrow_upward Next Row" at bounding box center [519, 686] width 99 height 32
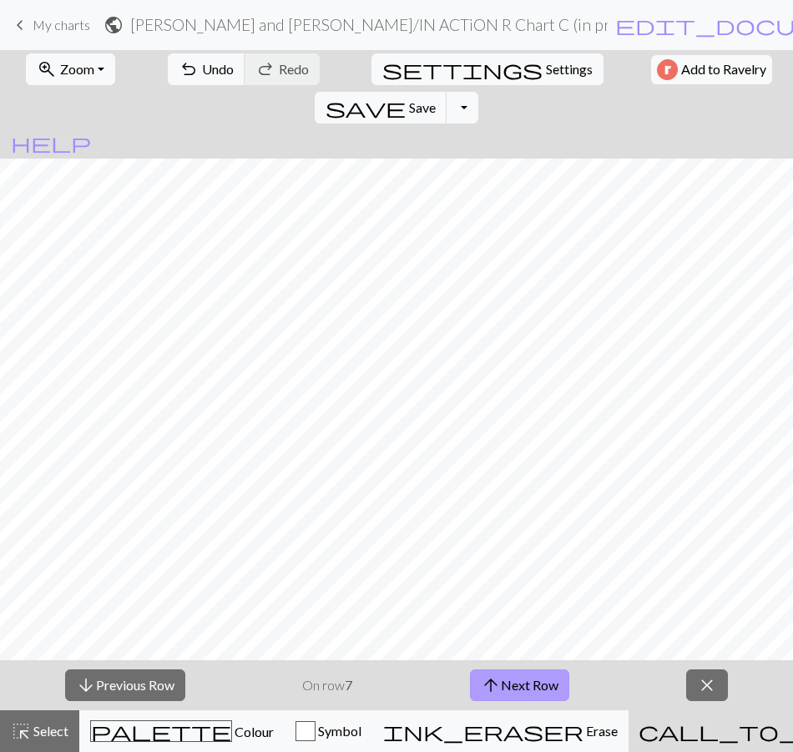
click at [514, 672] on button "arrow_upward Next Row" at bounding box center [519, 686] width 99 height 32
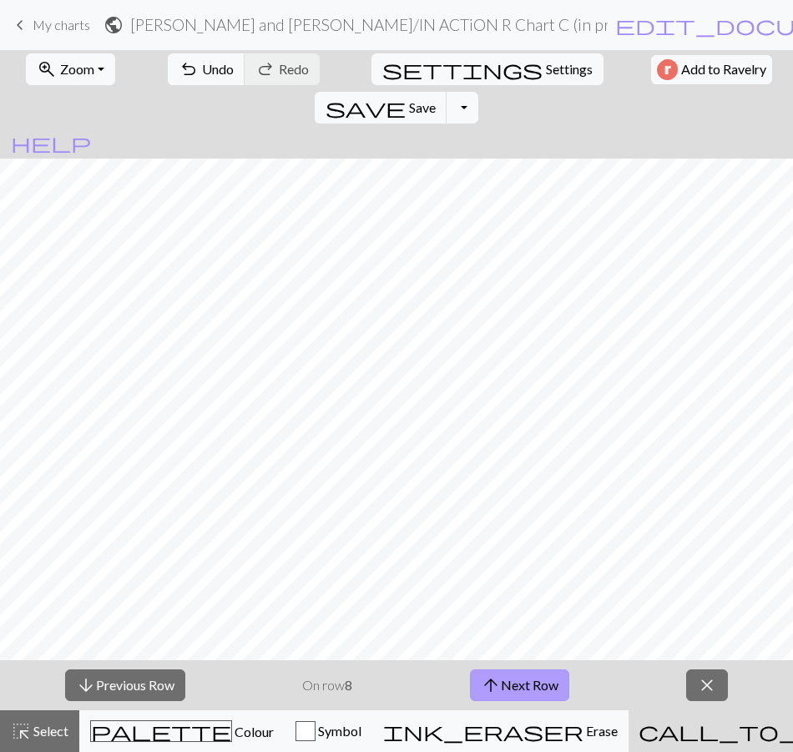
drag, startPoint x: 519, startPoint y: 681, endPoint x: 504, endPoint y: 681, distance: 14.2
click at [519, 681] on button "arrow_upward Next Row" at bounding box center [519, 686] width 99 height 32
click at [512, 691] on button "arrow_upward Next Row" at bounding box center [519, 686] width 99 height 32
click at [545, 685] on button "arrow_upward Next Row" at bounding box center [522, 686] width 99 height 32
click at [526, 683] on button "arrow_upward Next Row" at bounding box center [522, 686] width 99 height 32
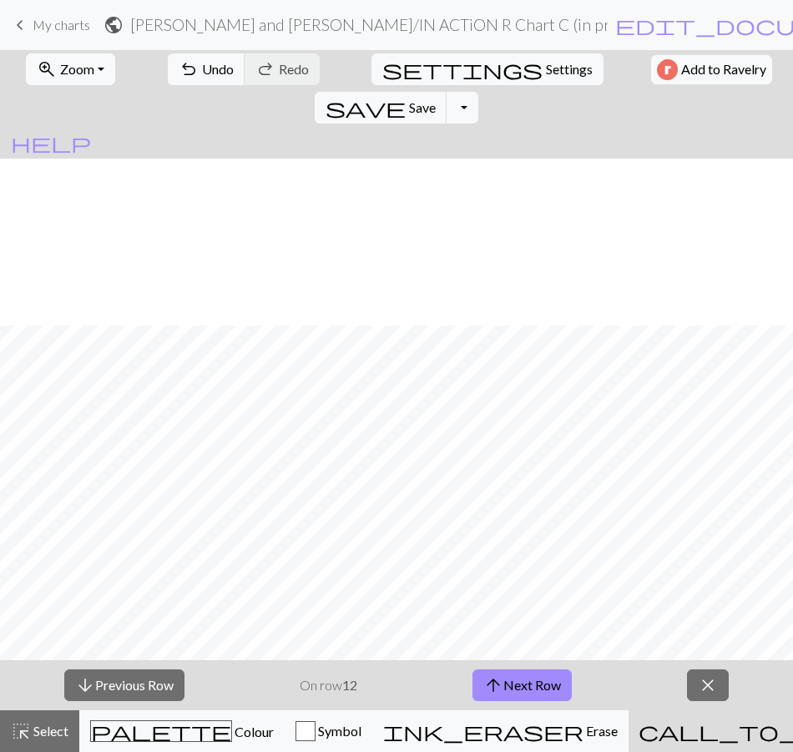
scroll to position [919, 0]
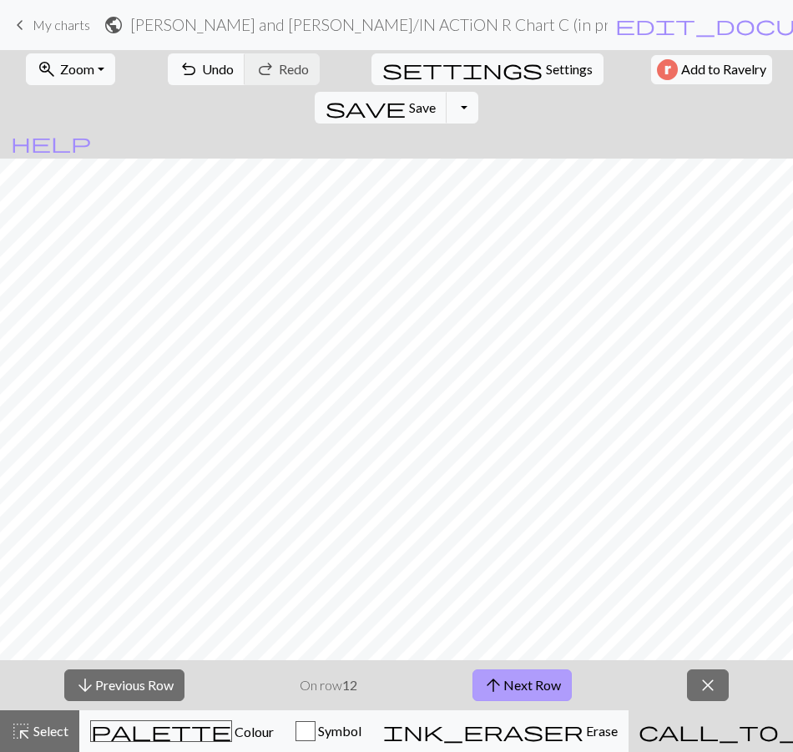
click at [529, 689] on button "arrow_upward Next Row" at bounding box center [522, 686] width 99 height 32
click at [555, 686] on button "arrow_upward Next Row" at bounding box center [522, 686] width 99 height 32
click at [491, 691] on span "arrow_upward" at bounding box center [494, 685] width 20 height 23
click at [552, 681] on button "arrow_upward Next Row" at bounding box center [522, 686] width 99 height 32
click at [540, 689] on button "arrow_upward Next Row" at bounding box center [522, 686] width 99 height 32
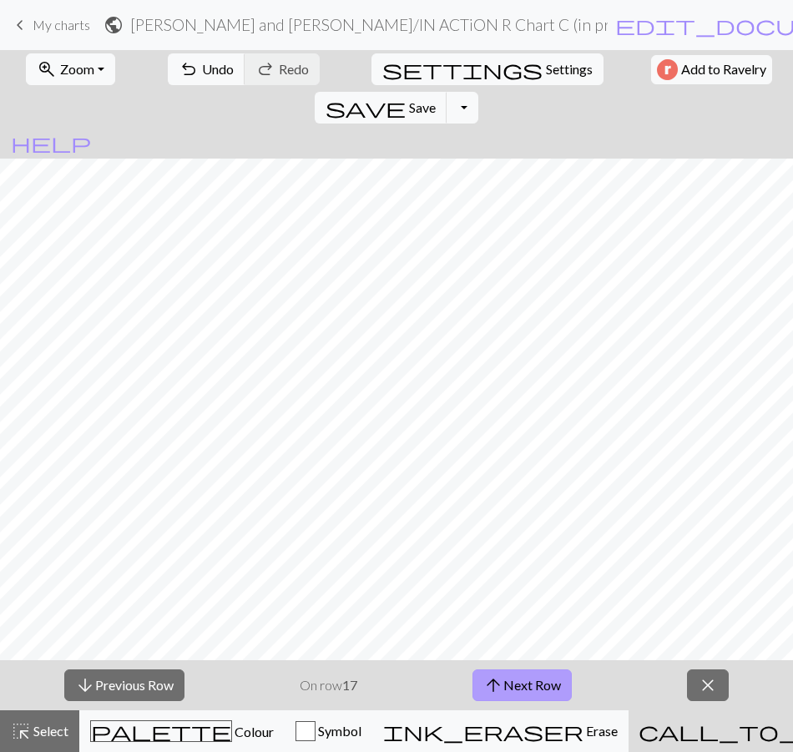
click at [519, 683] on button "arrow_upward Next Row" at bounding box center [522, 686] width 99 height 32
click at [518, 688] on button "arrow_upward Next Row" at bounding box center [522, 686] width 99 height 32
click at [520, 676] on button "arrow_upward Next Row" at bounding box center [522, 686] width 99 height 32
click at [542, 682] on button "arrow_upward Next Row" at bounding box center [522, 686] width 99 height 32
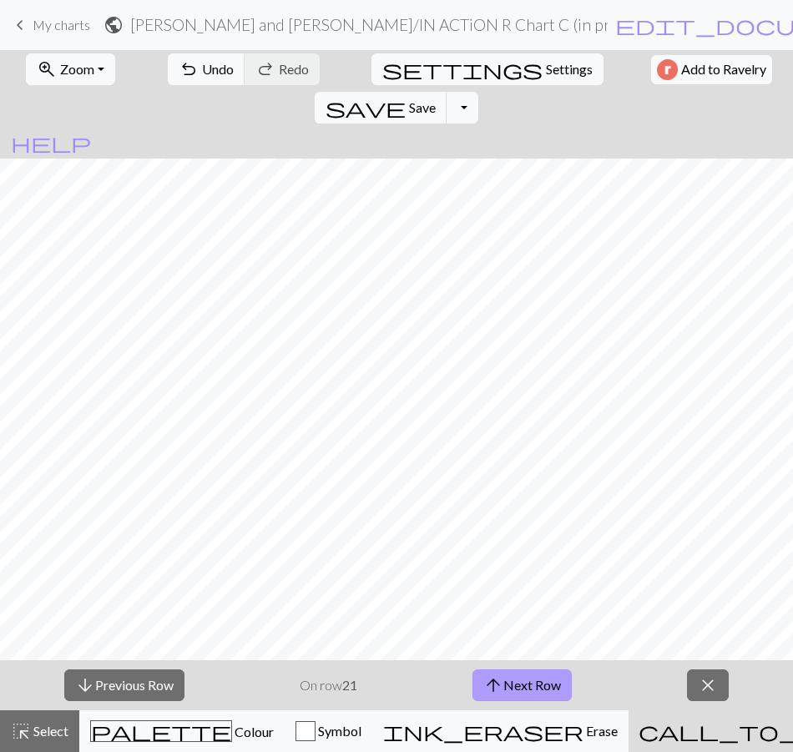
click at [542, 689] on button "arrow_upward Next Row" at bounding box center [522, 686] width 99 height 32
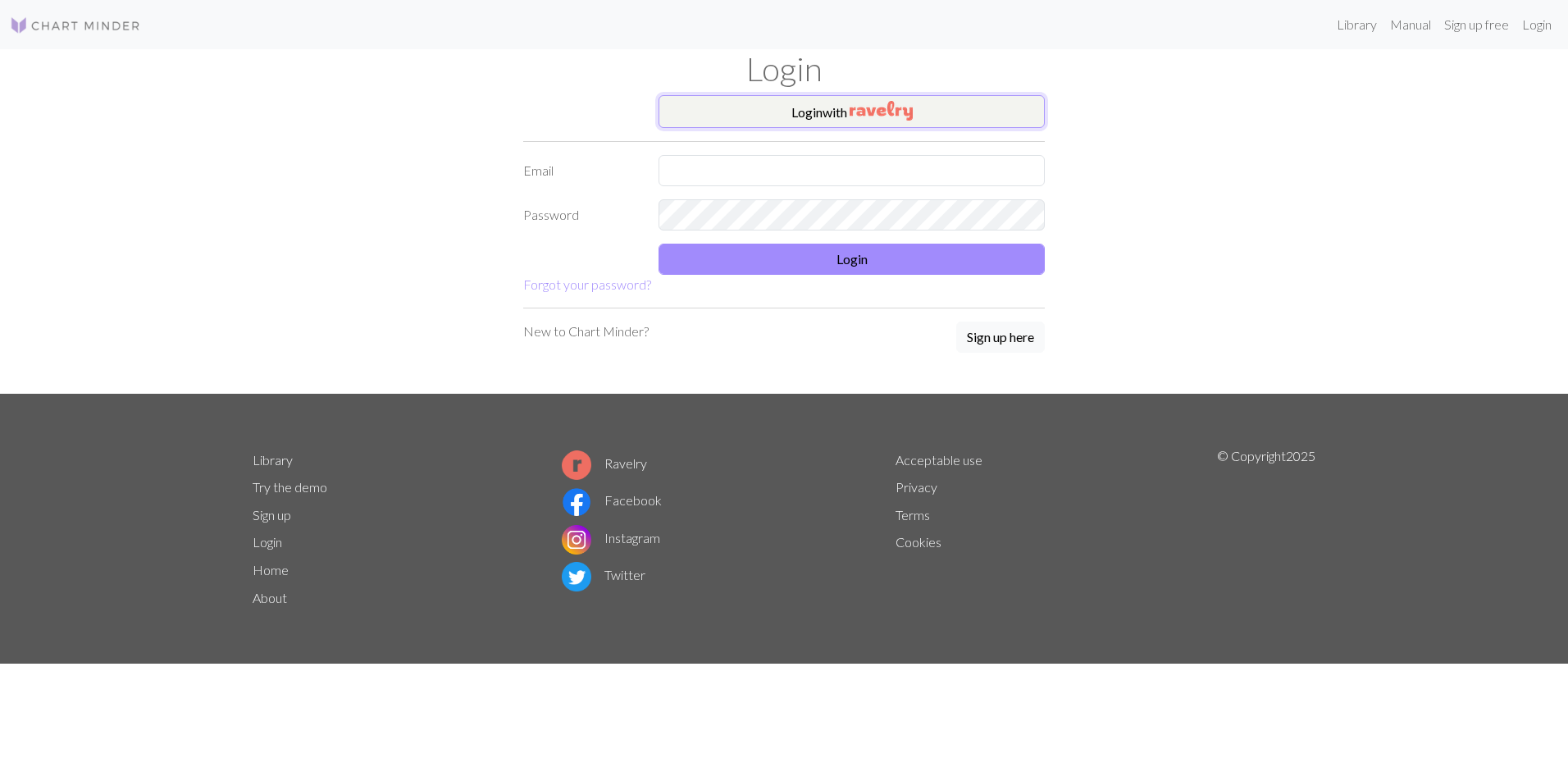
click at [743, 122] on button "Login with" at bounding box center [851, 111] width 386 height 32
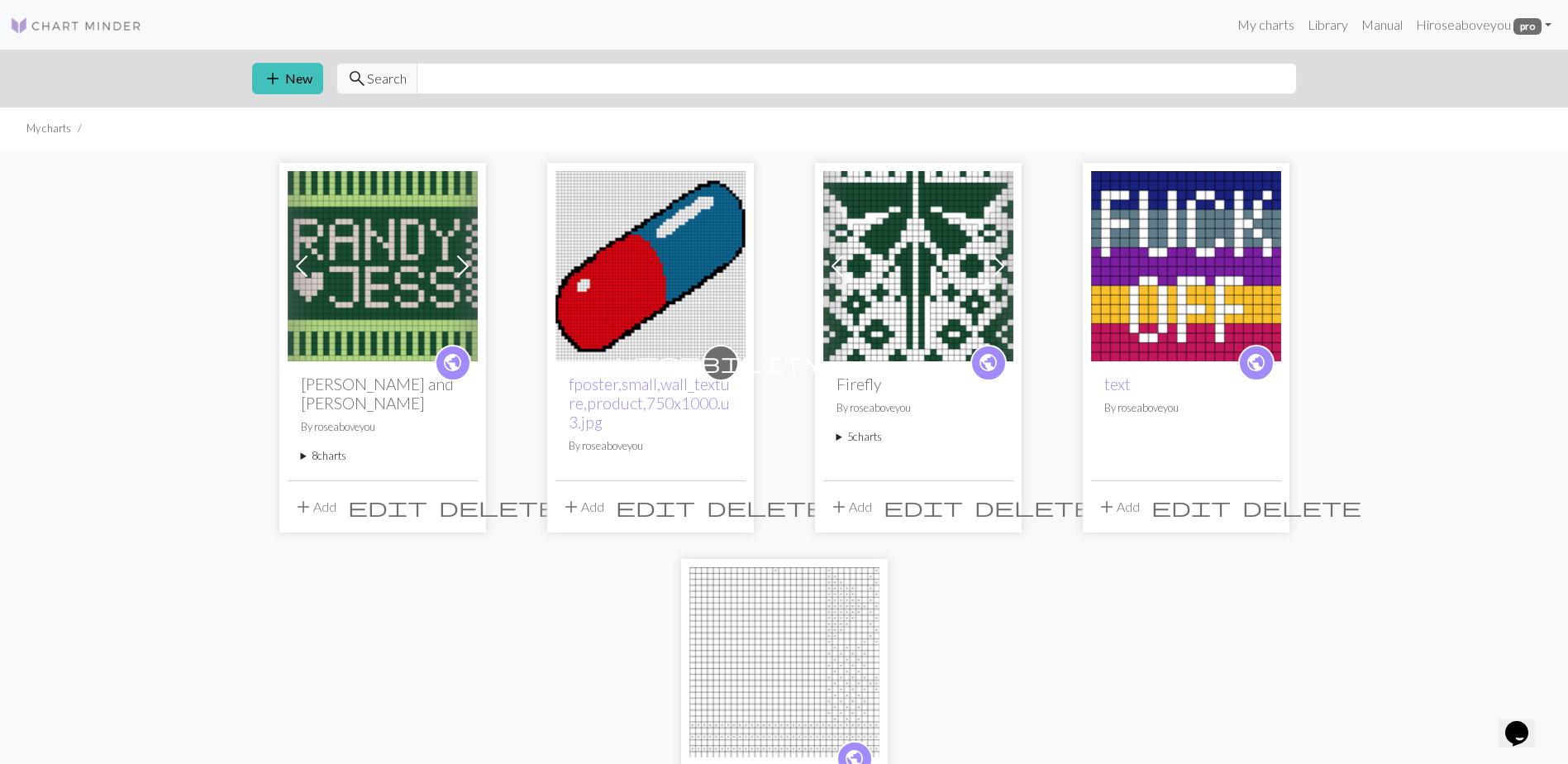
click at [338, 448] on summary "8 charts" at bounding box center [382, 456] width 163 height 16
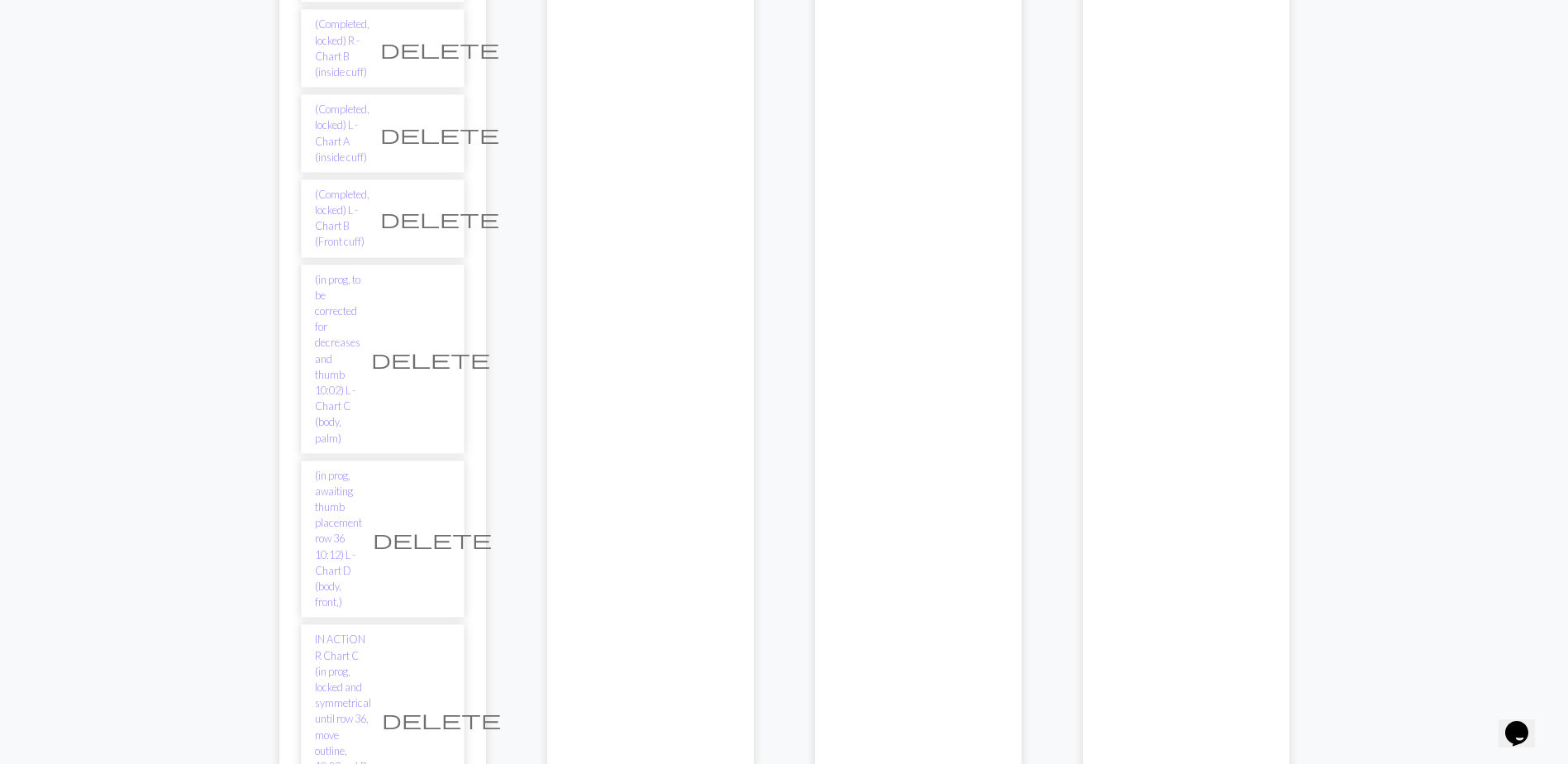
scroll to position [579, 0]
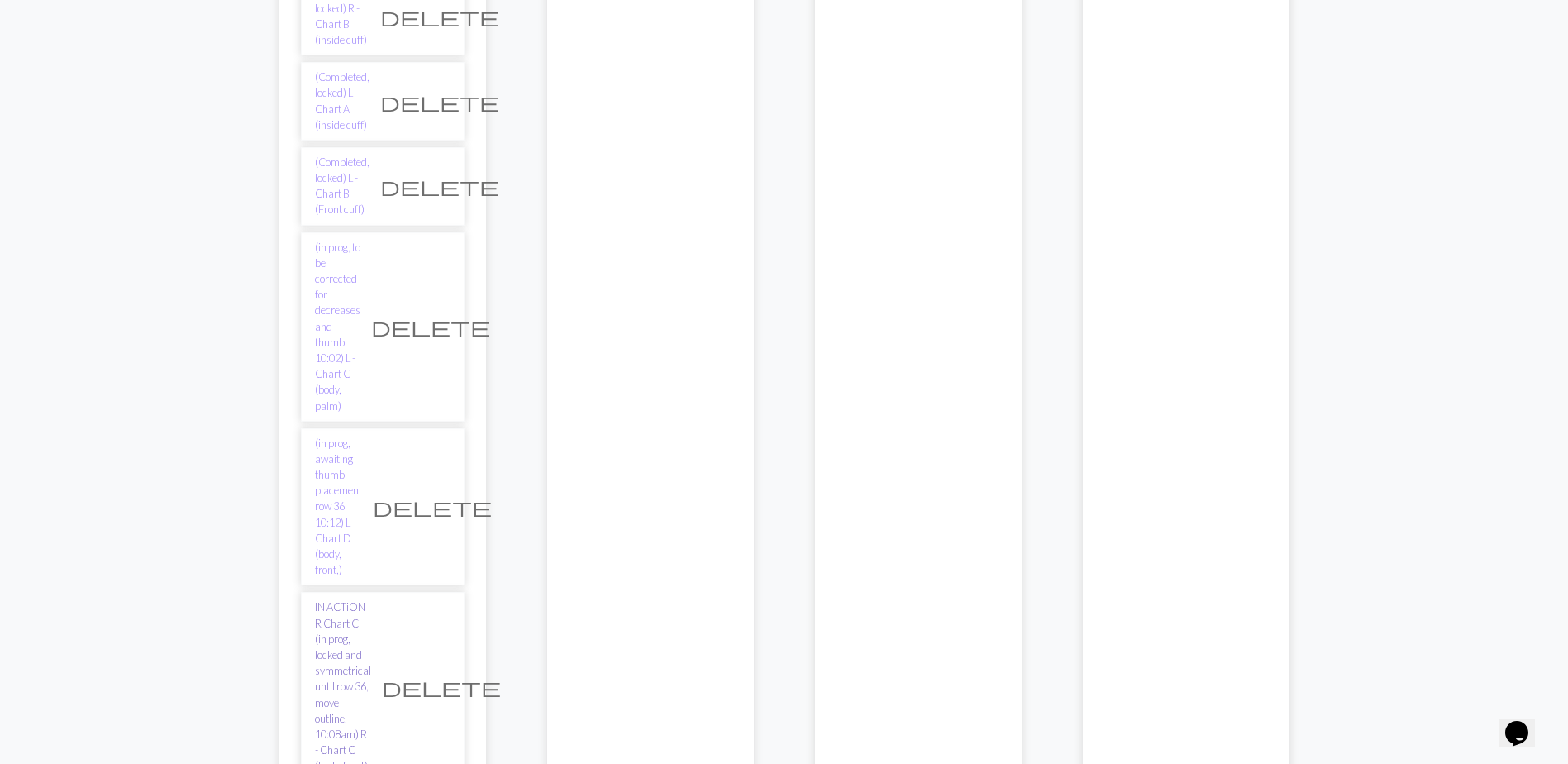
click at [371, 599] on link "IN ACTiON R Chart C (in prog, locked and symmetrical until row 36, move outline…" at bounding box center [343, 686] width 56 height 174
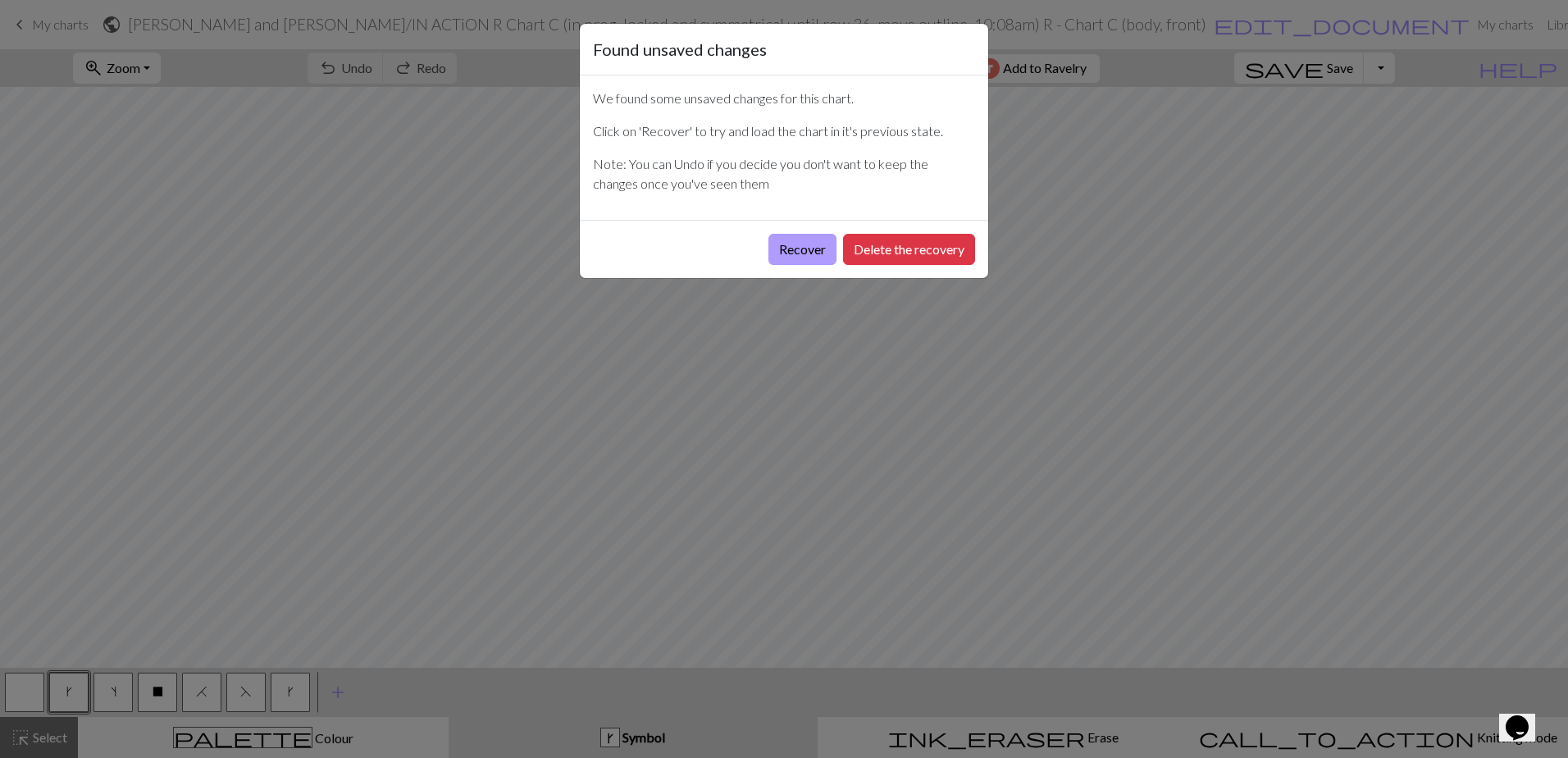
click at [813, 252] on button "Recover" at bounding box center [802, 249] width 68 height 31
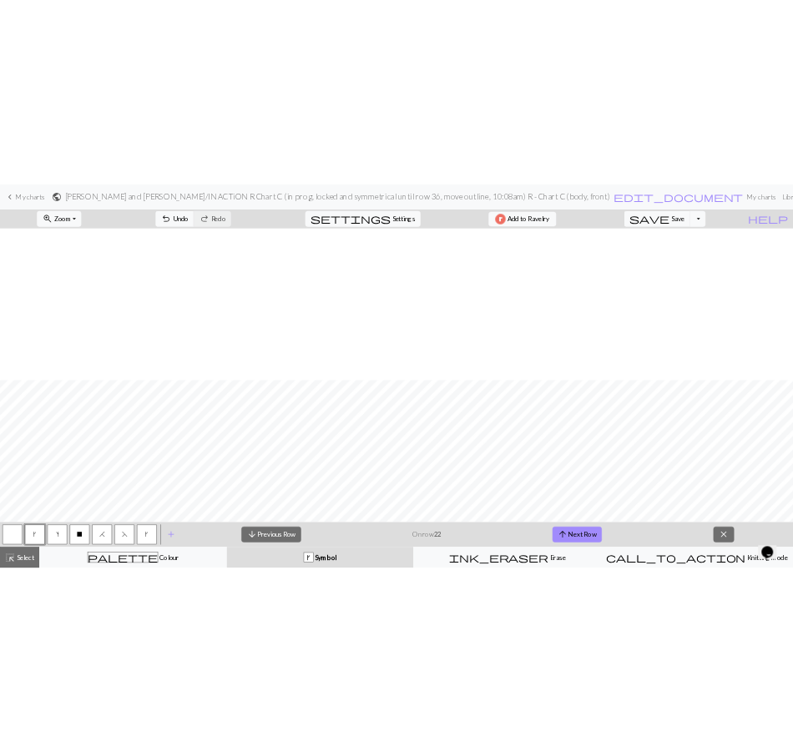
scroll to position [752, 0]
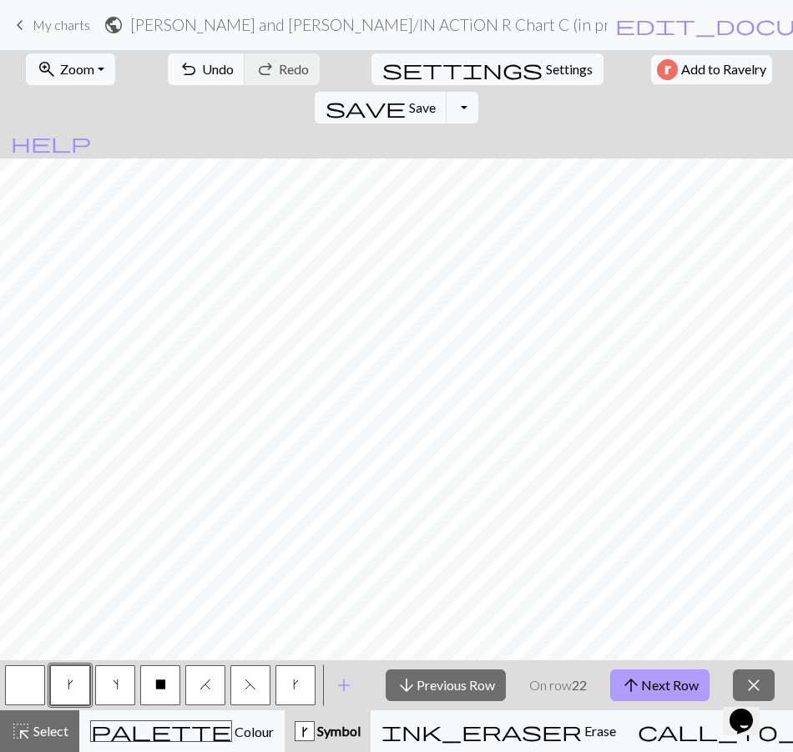
click at [642, 682] on button "arrow_upward Next Row" at bounding box center [659, 686] width 99 height 32
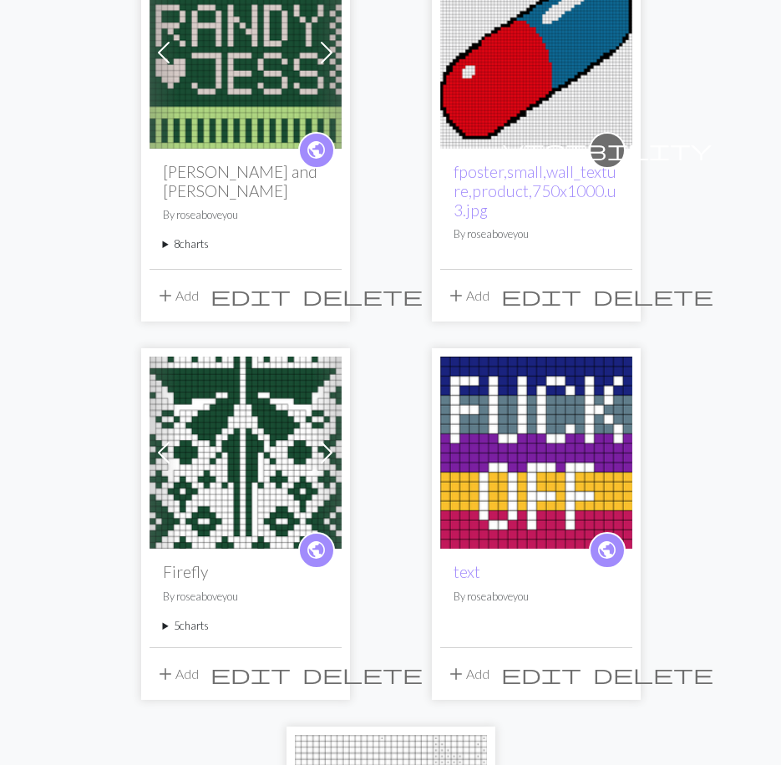
scroll to position [167, 0]
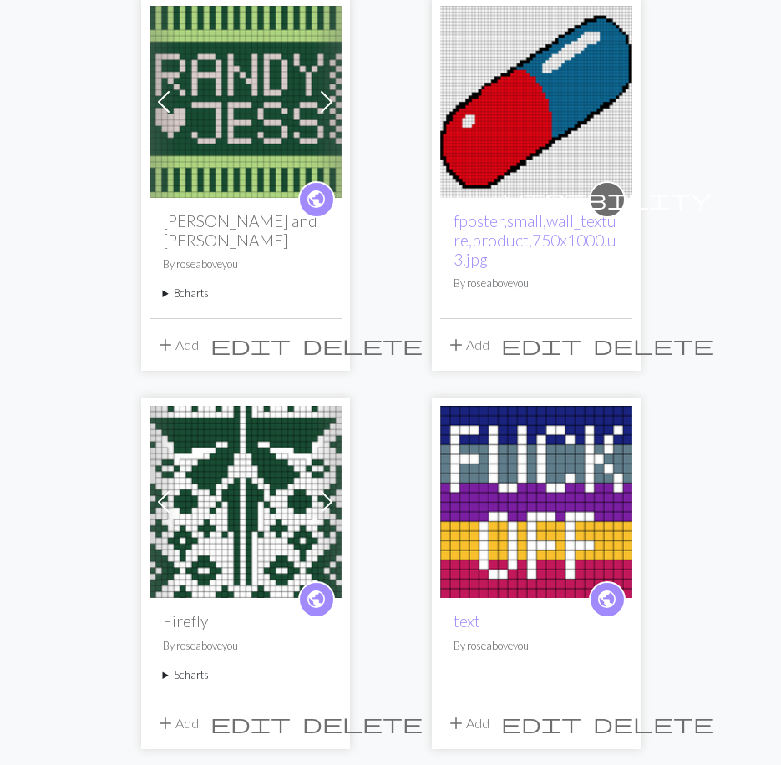
click at [189, 286] on summary "8 charts" at bounding box center [245, 294] width 165 height 16
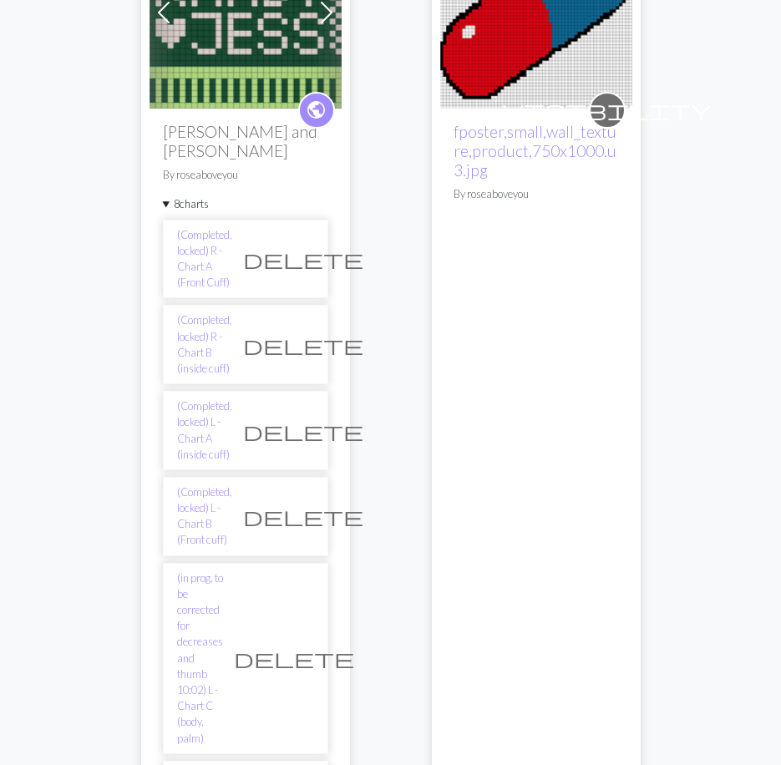
scroll to position [334, 0]
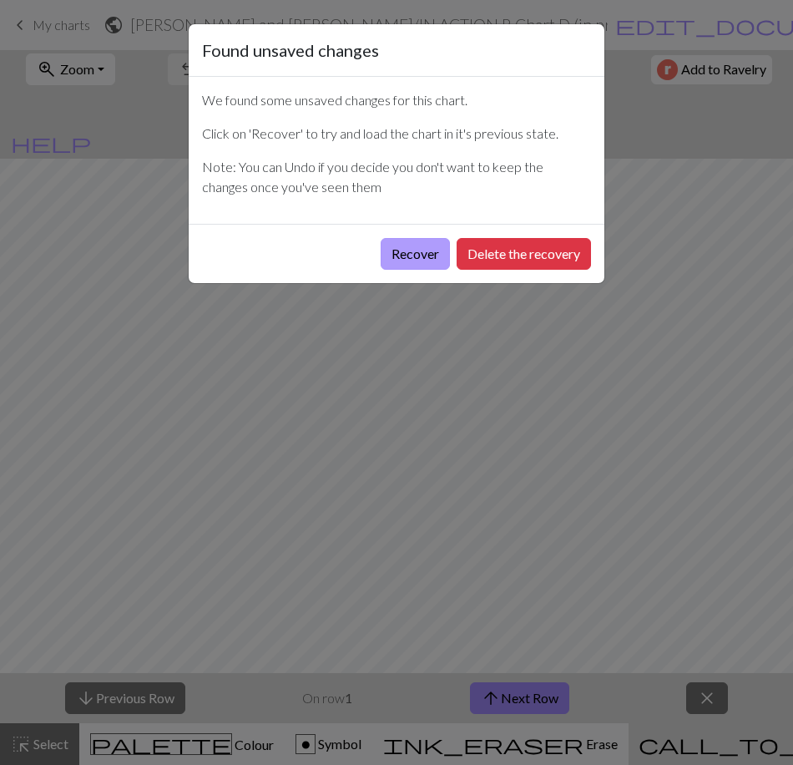
click at [426, 248] on button "Recover" at bounding box center [415, 254] width 69 height 32
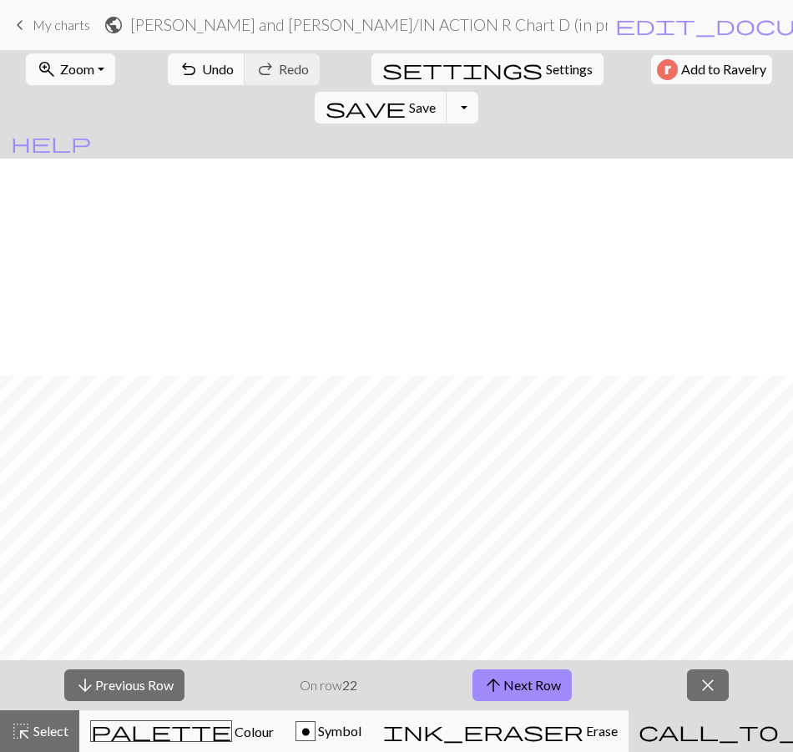
scroll to position [969, 0]
